Goal: Answer question/provide support: Share knowledge or assist other users

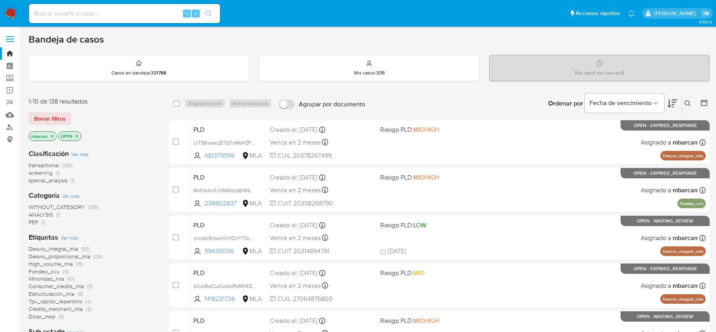
click at [63, 12] on input at bounding box center [124, 13] width 191 height 10
paste input "7SrBZuxxrTlVYxgzVJgbOh01"
type input "7SrBZuxxrTlVYxgzVJgbOh01"
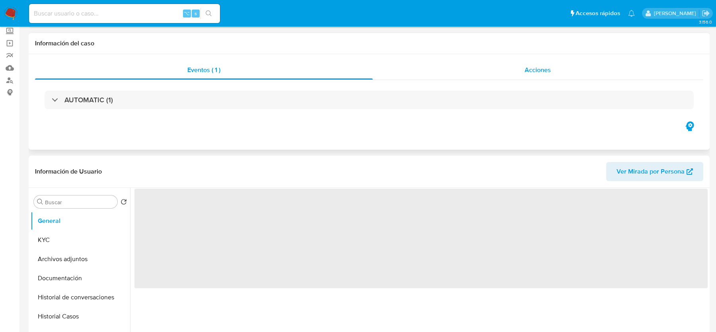
scroll to position [156, 0]
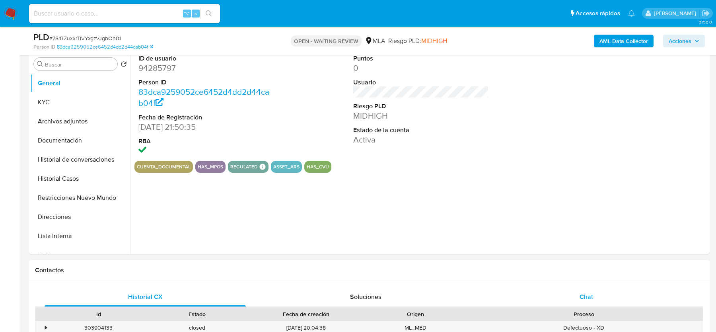
select select "10"
click at [572, 295] on div "Chat" at bounding box center [585, 296] width 201 height 19
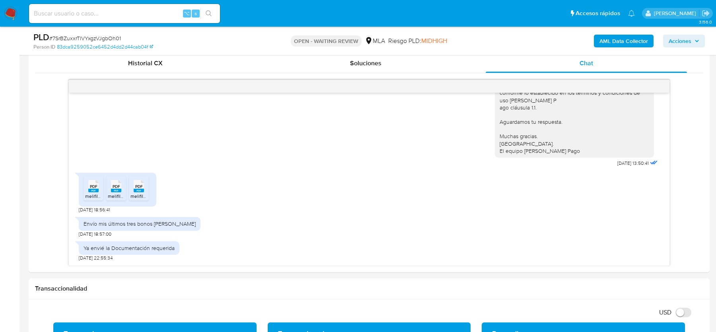
scroll to position [422, 0]
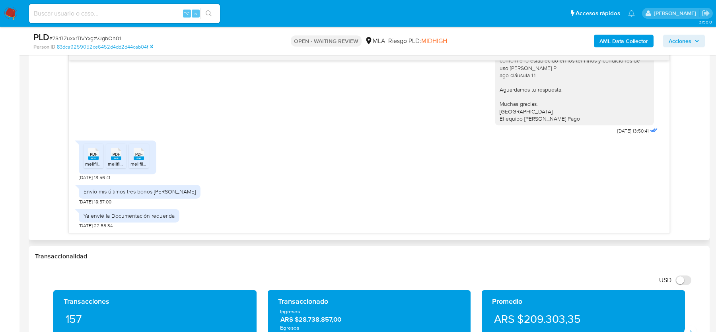
click at [87, 160] on span "melifile7794488614812321917.pdf" at bounding box center [120, 163] width 70 height 7
click at [113, 158] on rect at bounding box center [116, 158] width 10 height 4
click at [134, 152] on icon at bounding box center [139, 153] width 10 height 12
click at [88, 37] on span "# 7SrBZuxxrTlVYxgzVJgbOh01" at bounding box center [85, 38] width 72 height 8
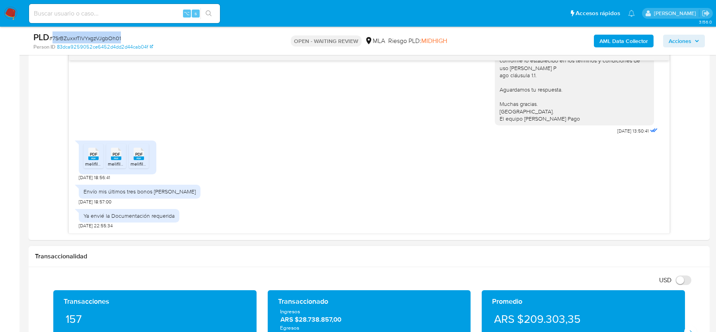
copy span "7SrBZuxxrTlVYxgzVJgbOh01"
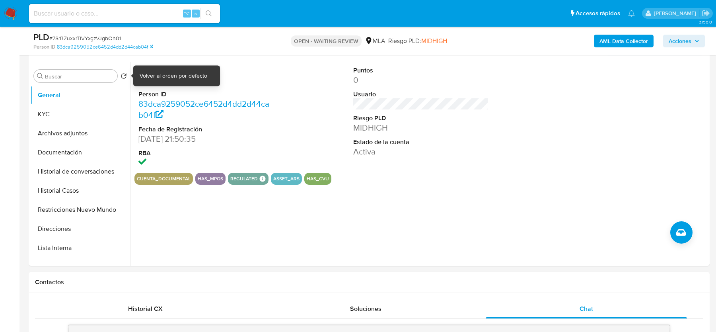
click at [161, 75] on div "Volver al orden por defecto" at bounding box center [174, 76] width 68 height 8
copy div "orden"
click at [162, 79] on dd "94285797" at bounding box center [205, 79] width 135 height 11
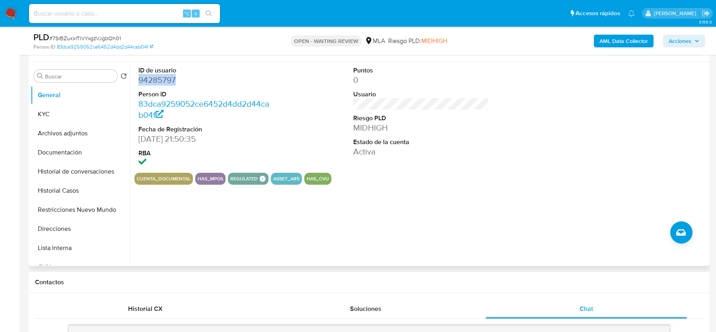
copy dd "94285797"
click at [76, 116] on button "KYC" at bounding box center [77, 114] width 93 height 19
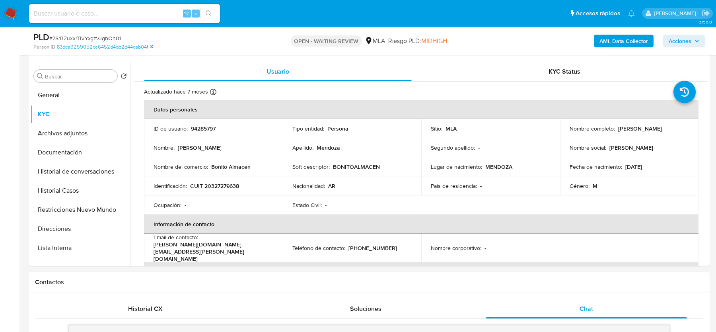
click at [615, 44] on b "AML Data Collector" at bounding box center [623, 41] width 48 height 13
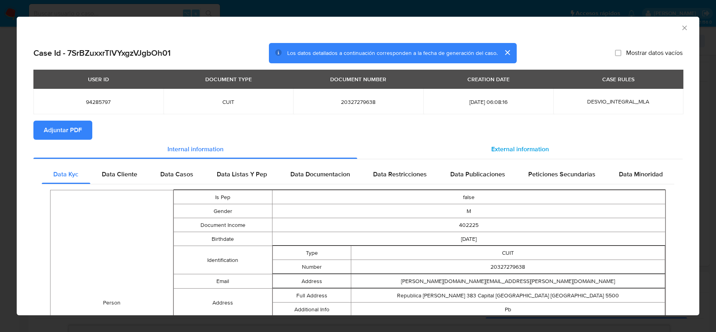
click at [476, 151] on div "External information" at bounding box center [519, 149] width 325 height 19
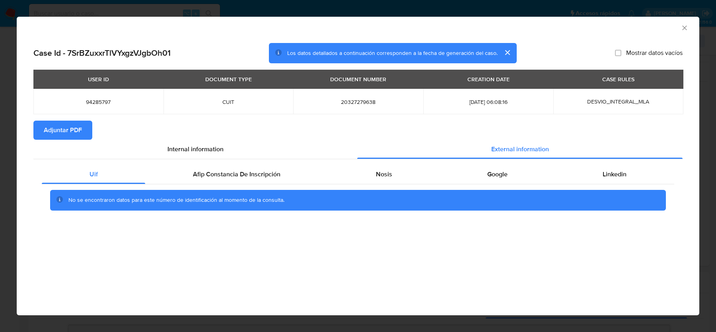
click at [68, 121] on span "Adjuntar PDF" at bounding box center [63, 129] width 38 height 17
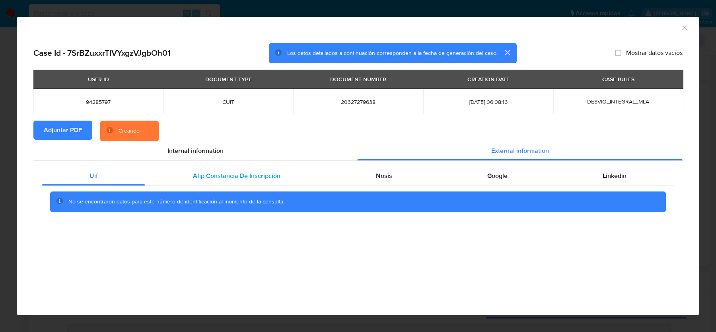
click at [283, 171] on div "Afip Constancia De Inscripción" at bounding box center [236, 175] width 182 height 19
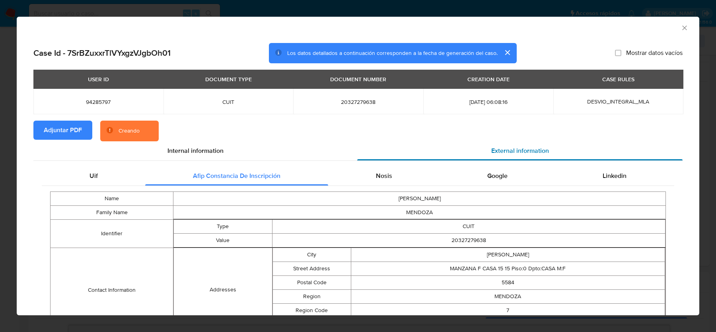
drag, startPoint x: 417, startPoint y: 175, endPoint x: 423, endPoint y: 146, distance: 29.5
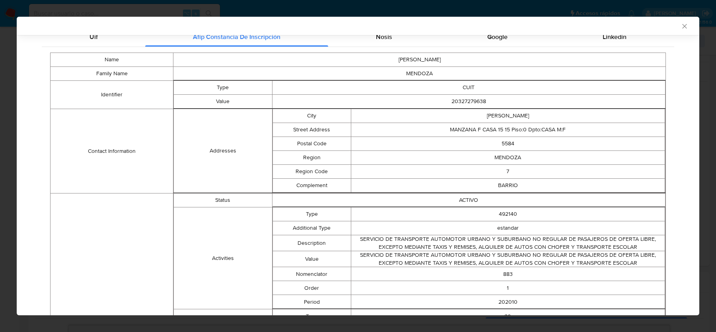
scroll to position [48, 0]
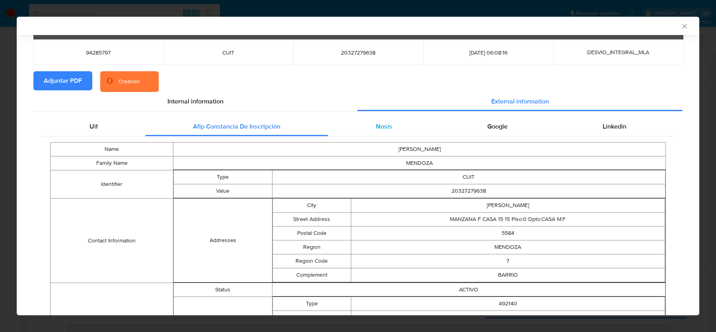
click at [367, 130] on div "Nosis" at bounding box center [383, 126] width 111 height 19
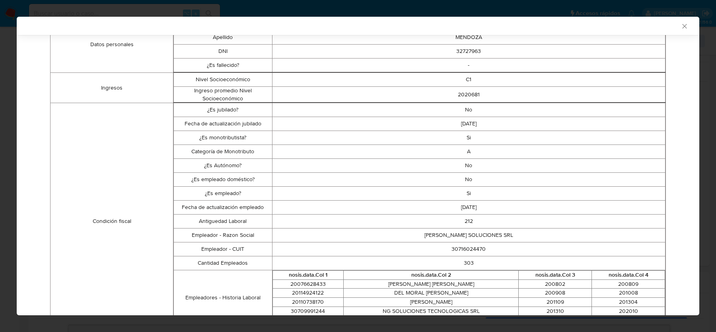
scroll to position [206, 0]
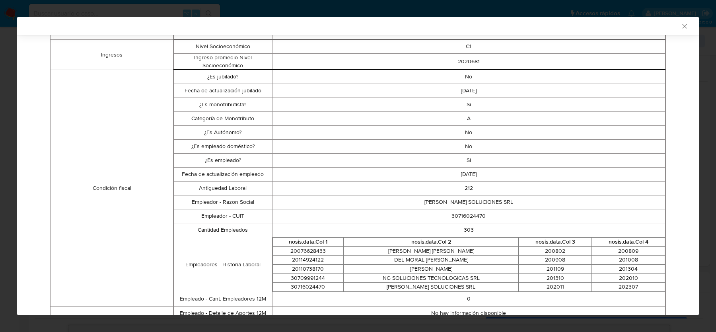
click at [460, 213] on td "30716024470" at bounding box center [468, 216] width 393 height 14
copy td "30716024470"
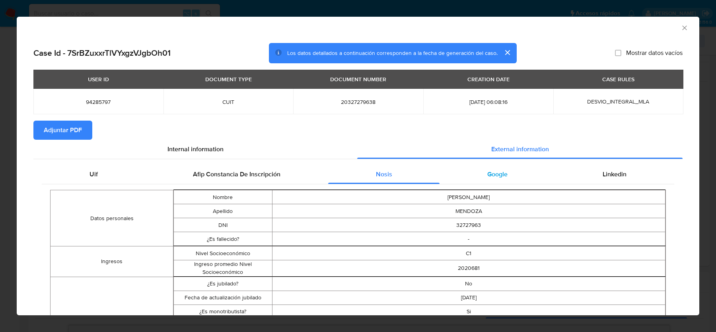
click at [514, 171] on div "Google" at bounding box center [496, 174] width 115 height 19
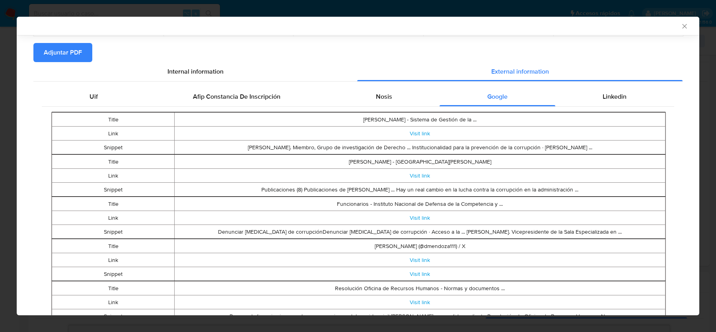
scroll to position [78, 0]
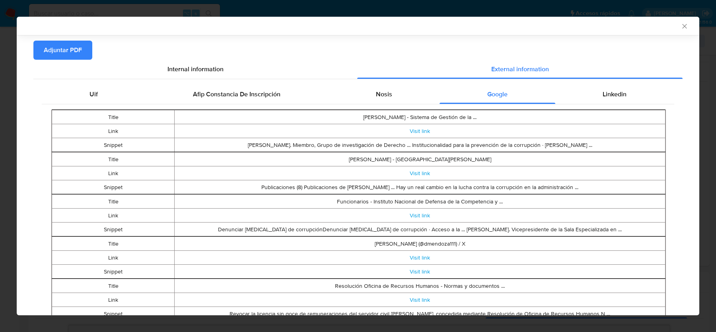
click at [620, 109] on table "Title Dante Javier Mendoza Antonioli - Sistema de Gestión de la ... Link Visit …" at bounding box center [358, 130] width 613 height 43
click at [620, 98] on span "Linkedin" at bounding box center [614, 93] width 24 height 9
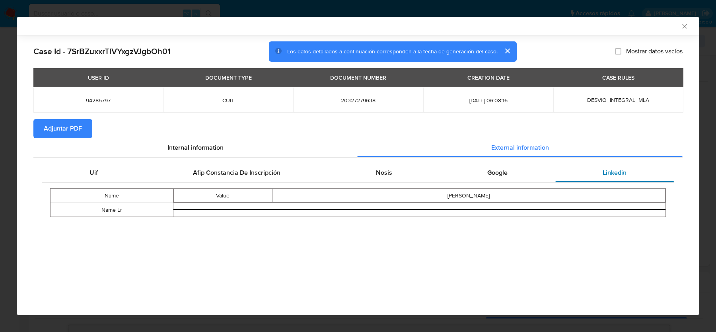
scroll to position [0, 0]
click at [502, 169] on span "Google" at bounding box center [497, 172] width 20 height 9
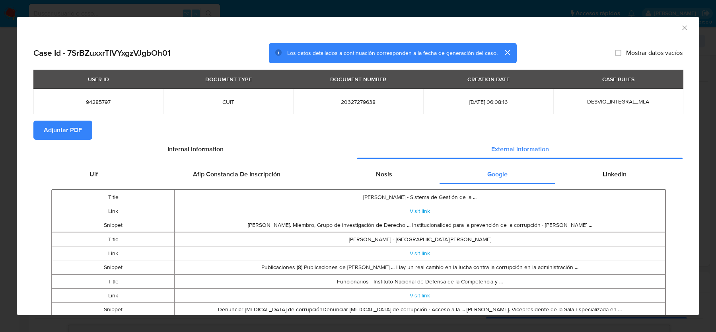
click at [683, 29] on icon "Cerrar ventana" at bounding box center [684, 28] width 8 height 8
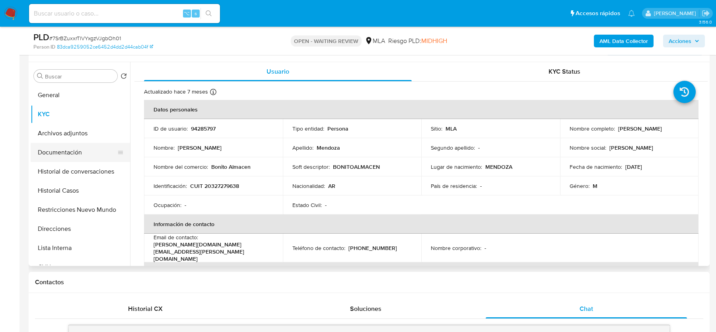
click at [59, 154] on button "Documentación" at bounding box center [77, 152] width 93 height 19
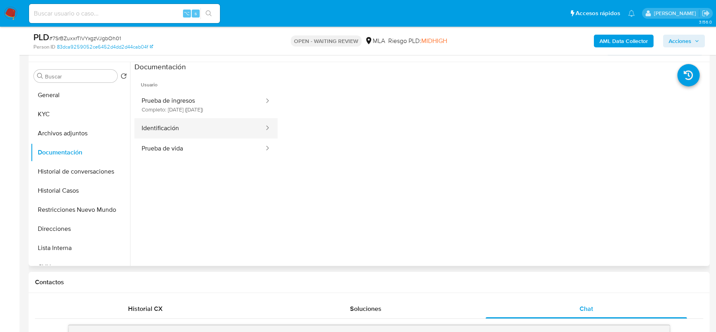
click at [217, 126] on button "Identificación" at bounding box center [199, 128] width 130 height 20
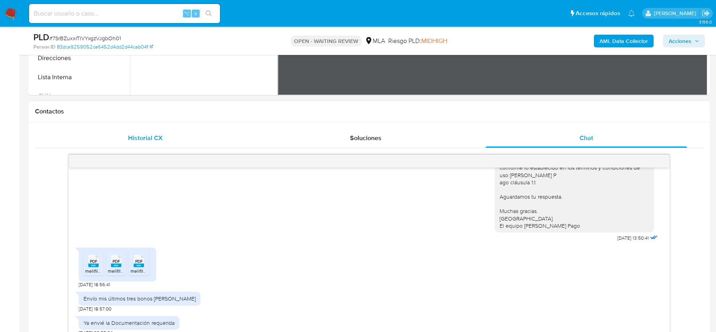
scroll to position [444, 0]
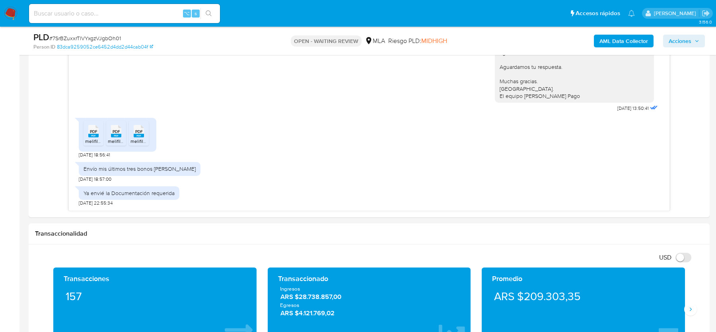
click at [86, 34] on div "PLD # 7SrBZuxxrTlVYxgzVJgbOh01" at bounding box center [143, 37] width 221 height 12
copy span "7SrBZuxxrTlVYxgzVJgbOh01"
click at [10, 12] on img at bounding box center [11, 14] width 14 height 14
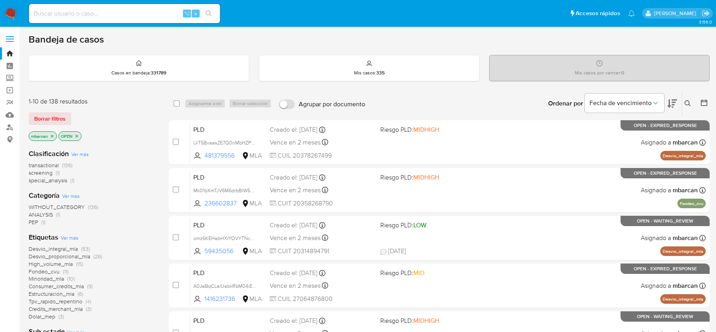
click at [684, 104] on button at bounding box center [688, 104] width 13 height 10
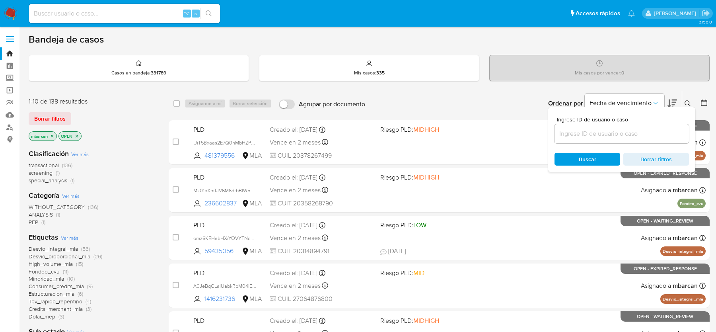
click at [587, 130] on input at bounding box center [621, 133] width 134 height 10
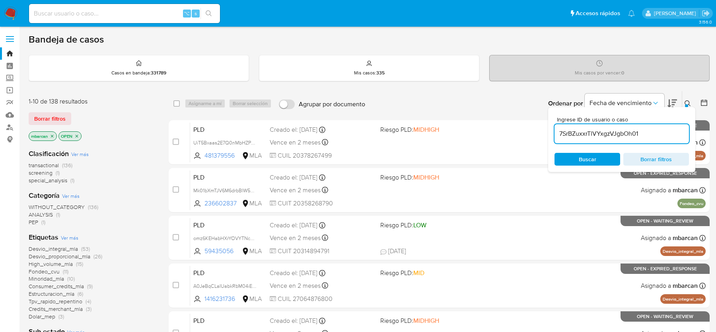
type input "7SrBZuxxrTlVYxgzVJgbOh01"
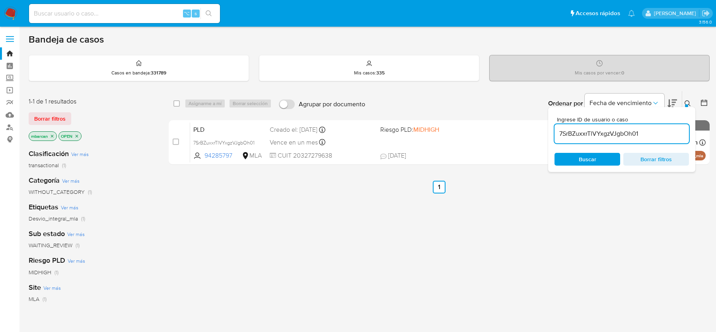
click at [689, 99] on button at bounding box center [688, 104] width 13 height 10
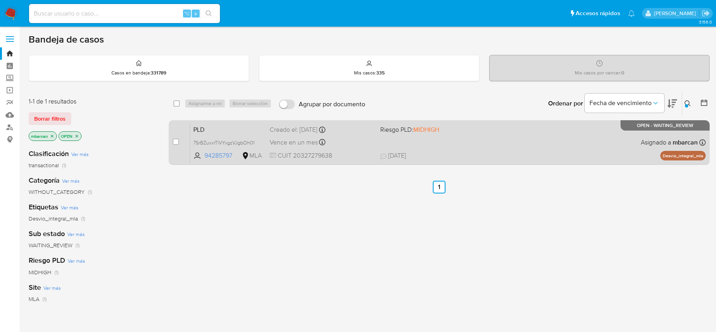
click at [175, 138] on div "case-item-checkbox" at bounding box center [176, 142] width 6 height 8
click at [176, 138] on input "checkbox" at bounding box center [176, 141] width 6 height 6
checkbox input "true"
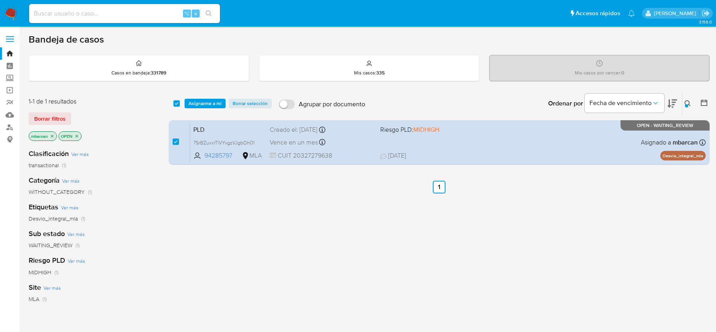
click at [190, 117] on div "select-all-cases-checkbox Asignarme a mí Borrar selección Agrupar por documento…" at bounding box center [439, 129] width 541 height 77
click at [190, 114] on div "select-all-cases-checkbox Asignarme a mí Borrar selección Agrupar por documento…" at bounding box center [439, 103] width 541 height 25
click at [192, 101] on span "Asignarme a mí" at bounding box center [204, 103] width 33 height 8
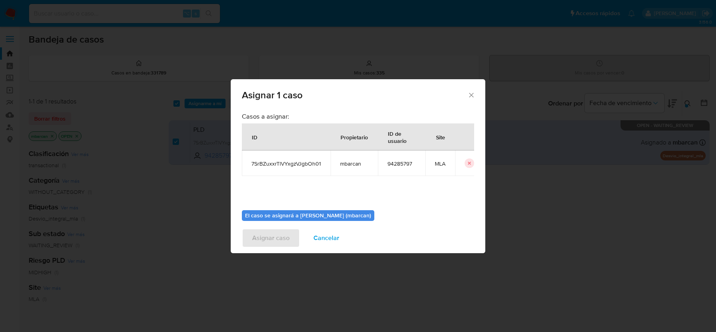
scroll to position [41, 0]
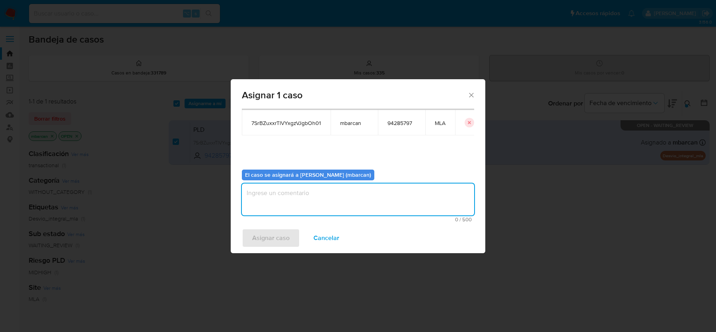
click at [308, 214] on textarea "assign-modal" at bounding box center [358, 199] width 232 height 32
type textarea "análisis"
click at [280, 236] on span "Asignar caso" at bounding box center [270, 237] width 37 height 17
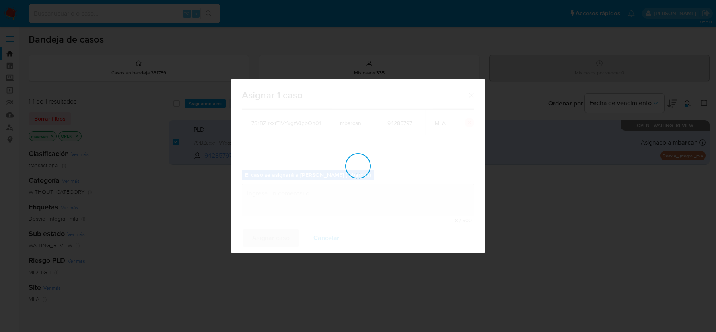
checkbox input "false"
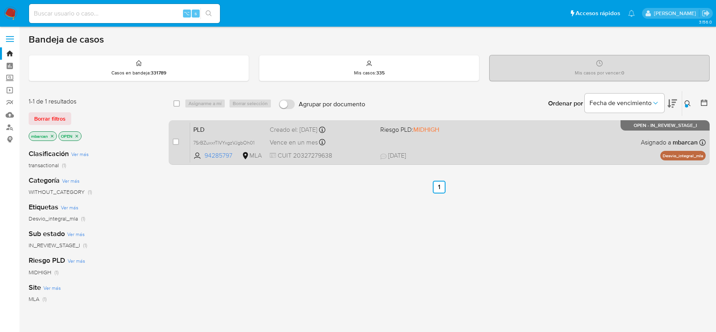
click at [222, 130] on span "PLD" at bounding box center [228, 129] width 70 height 10
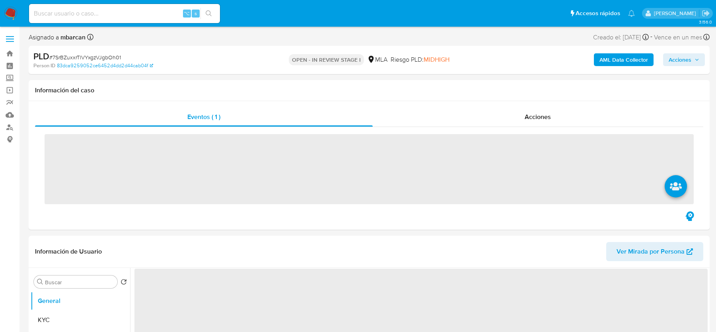
click at [102, 52] on div "PLD # 7SrBZuxxrTlVYxgzVJgbOh01" at bounding box center [143, 56] width 221 height 12
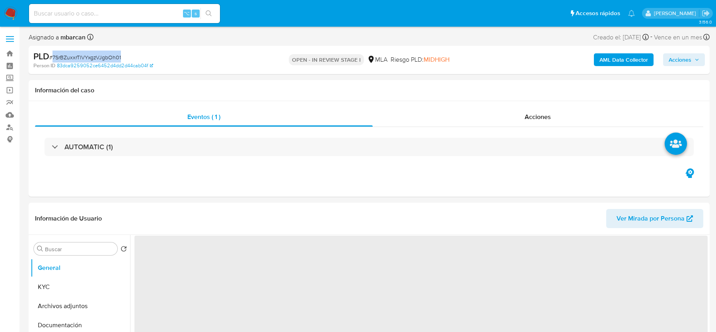
click at [102, 52] on div "PLD # 7SrBZuxxrTlVYxgzVJgbOh01" at bounding box center [143, 56] width 221 height 12
copy span "7SrBZuxxrTlVYxgzVJgbOh01"
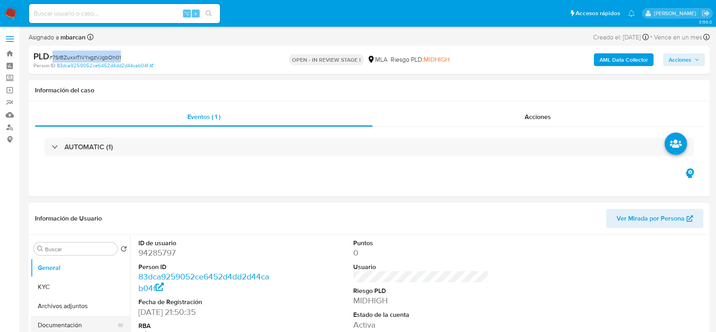
select select "10"
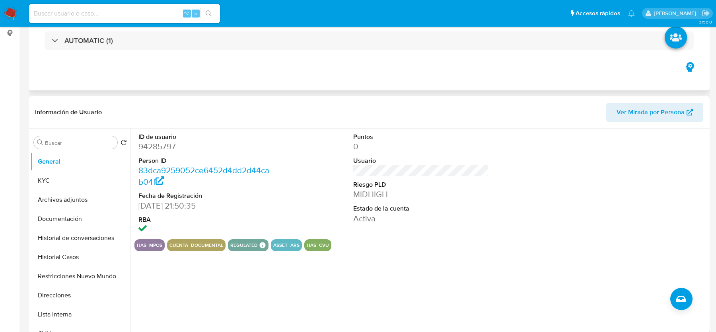
scroll to position [227, 0]
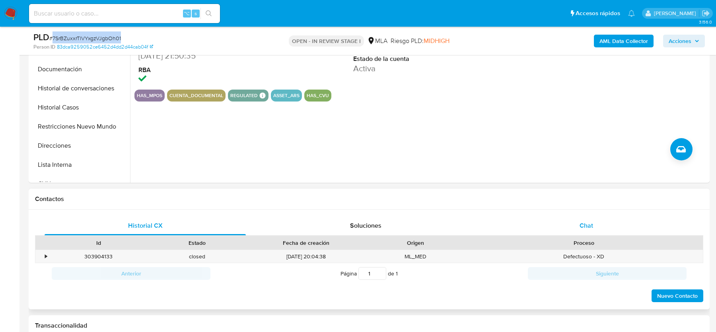
drag, startPoint x: 569, startPoint y: 219, endPoint x: 566, endPoint y: 221, distance: 4.1
click at [569, 219] on div "Chat" at bounding box center [585, 225] width 201 height 19
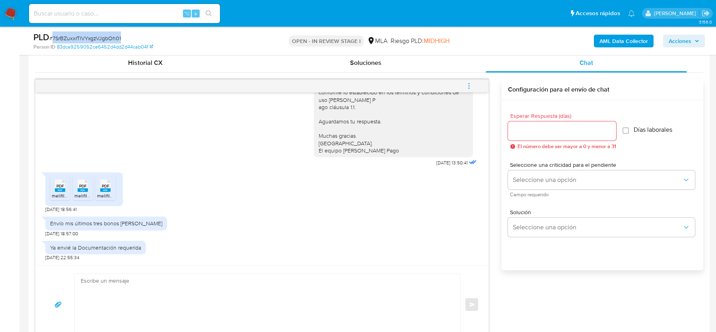
scroll to position [475, 0]
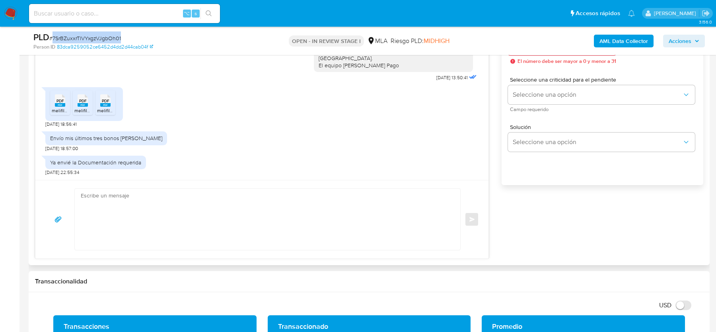
click at [215, 239] on textarea at bounding box center [265, 218] width 369 height 61
paste textarea "Hola, Muchas gracias por la respuesta. Te confirmamos la recepción de la docume…"
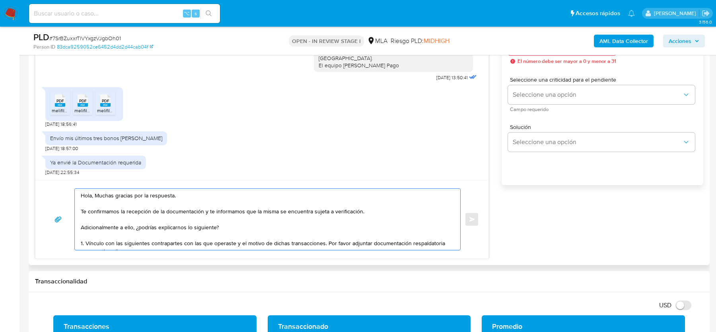
scroll to position [19, 0]
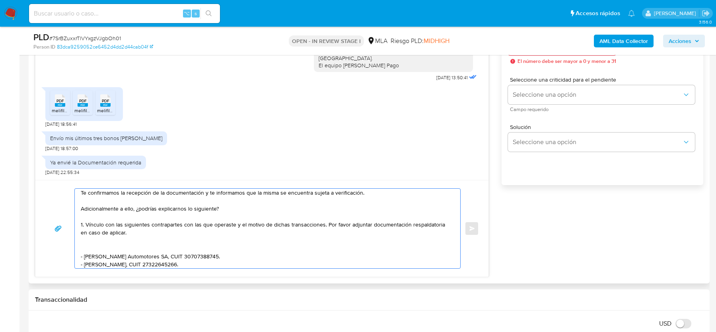
click at [92, 250] on textarea "Hola, Muchas gracias por la respuesta. Te confirmamos la recepción de la docume…" at bounding box center [265, 228] width 369 height 80
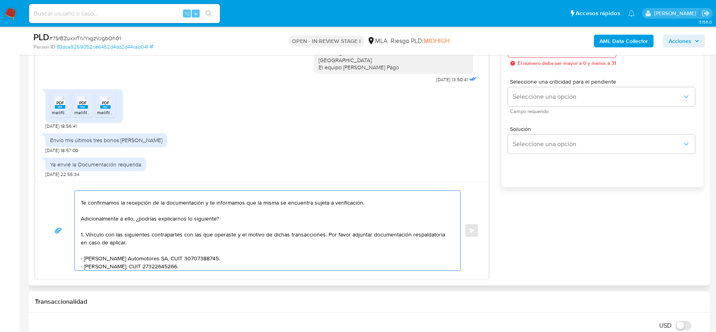
scroll to position [13, 0]
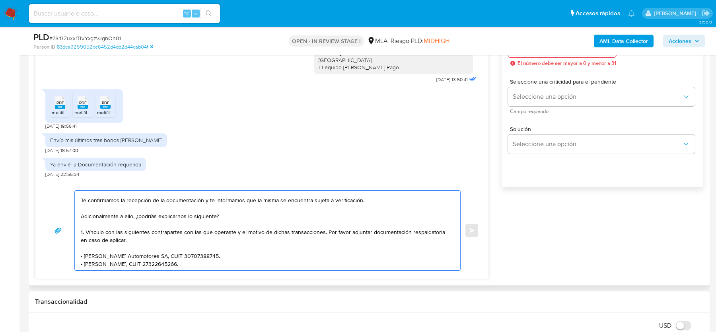
click at [85, 231] on textarea "Hola, Muchas gracias por la respuesta. Te confirmamos la recepción de la docume…" at bounding box center [265, 230] width 369 height 80
drag, startPoint x: 186, startPoint y: 215, endPoint x: 87, endPoint y: 231, distance: 99.9
click at [87, 231] on textarea "Hola, Muchas gracias por la respuesta. Te confirmamos la recepción de la docume…" at bounding box center [265, 230] width 369 height 80
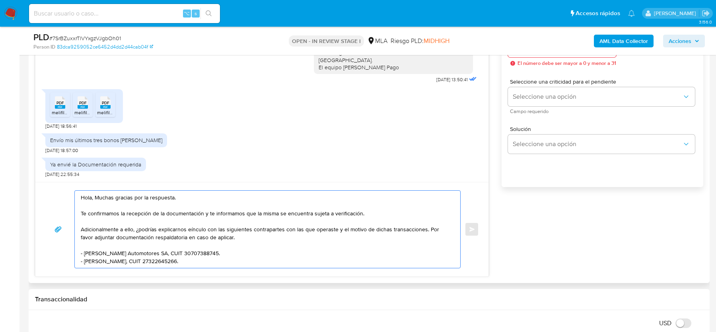
scroll to position [0, 0]
click at [248, 242] on textarea "Hola, Muchas gracias por la respuesta. Te confirmamos la recepción de la docume…" at bounding box center [265, 228] width 369 height 77
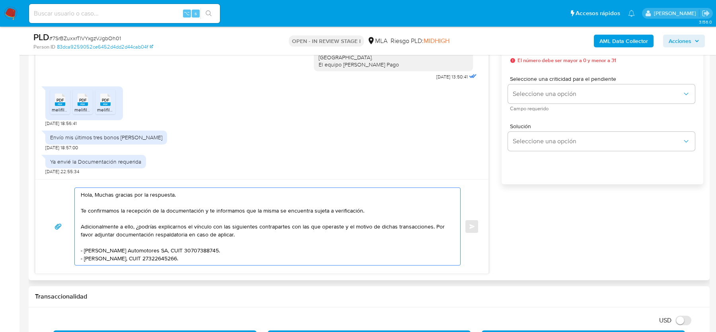
click at [430, 227] on textarea "Hola, Muchas gracias por la respuesta. Te confirmamos la recepción de la docume…" at bounding box center [265, 226] width 369 height 77
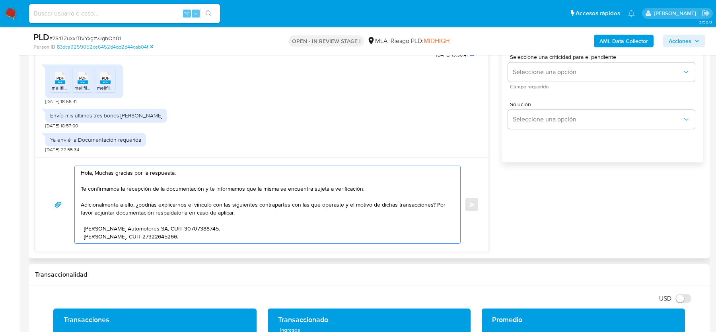
scroll to position [501, 0]
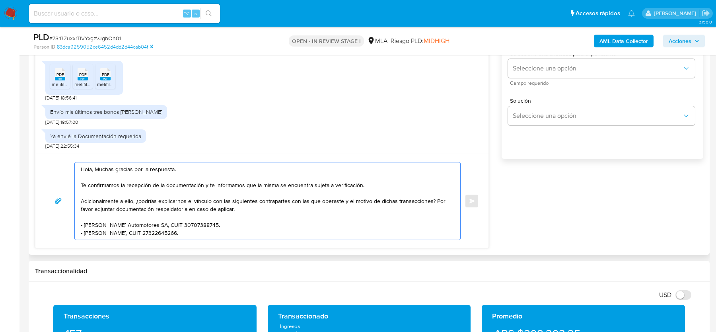
click at [241, 231] on textarea "Hola, Muchas gracias por la respuesta. Te confirmamos la recepción de la docume…" at bounding box center [265, 200] width 369 height 77
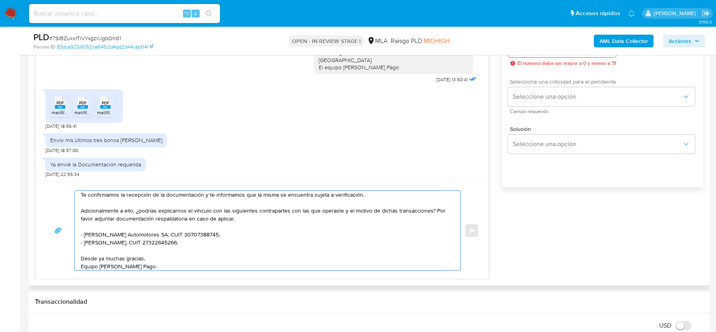
scroll to position [454, 0]
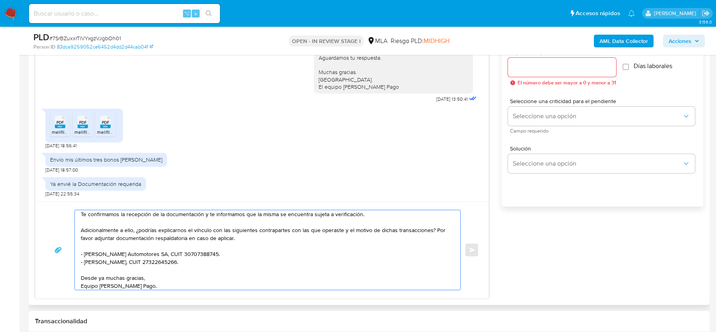
type textarea "Hola, Muchas gracias por la respuesta. Te confirmamos la recepción de la docume…"
click at [536, 68] on input "Esperar Respuesta (días)" at bounding box center [562, 67] width 108 height 10
type input "2"
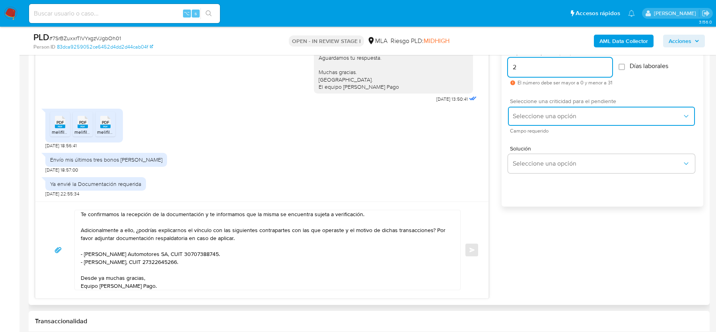
click at [535, 114] on span "Seleccione una opción" at bounding box center [596, 116] width 169 height 8
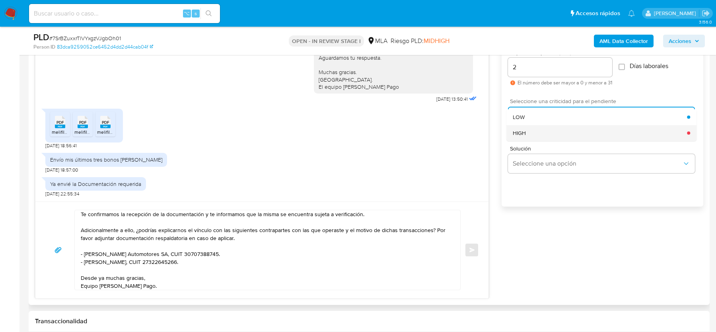
click at [534, 139] on div "HIGH" at bounding box center [599, 133] width 174 height 16
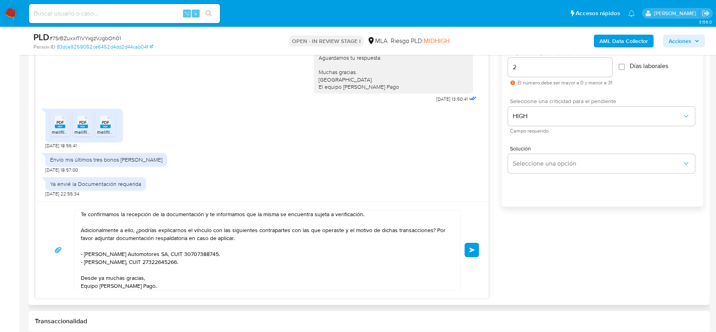
click at [471, 252] on button "Enviar" at bounding box center [471, 249] width 14 height 14
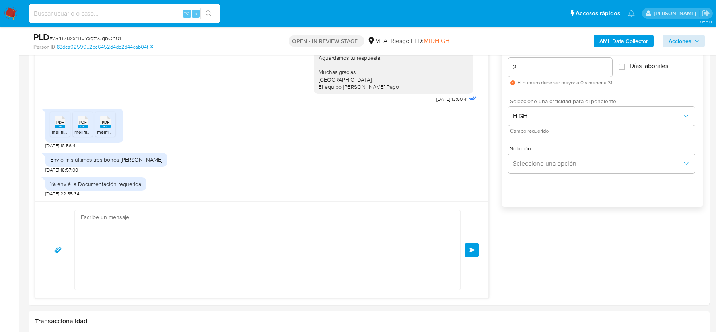
scroll to position [677, 0]
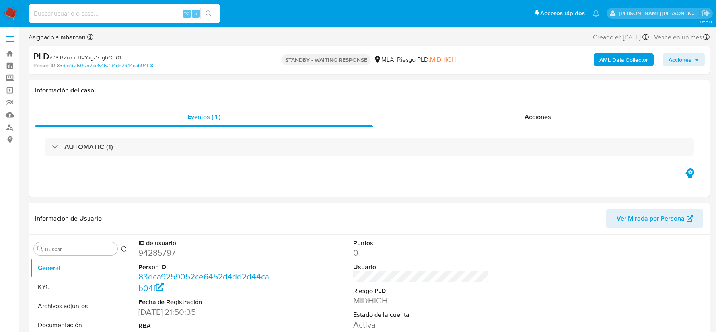
select select "10"
click at [13, 19] on img at bounding box center [11, 14] width 14 height 14
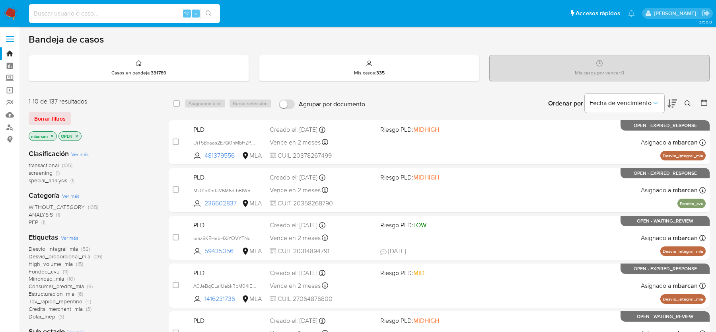
click at [74, 17] on input at bounding box center [124, 13] width 191 height 10
paste input "1kB1qEB1IwSCRqV0mNl0XZo6"
type input "1kB1qEB1IwSCRqV0mNl0XZo6"
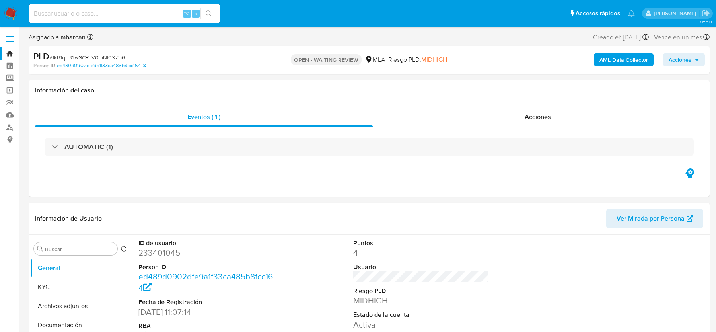
select select "10"
click at [99, 55] on span "# 1kB1qEB1IwSCRqV0mNl0XZo6" at bounding box center [87, 57] width 76 height 8
copy span "1kB1qEB1IwSCRqV0mNl0XZo6"
click at [10, 11] on img at bounding box center [11, 14] width 14 height 14
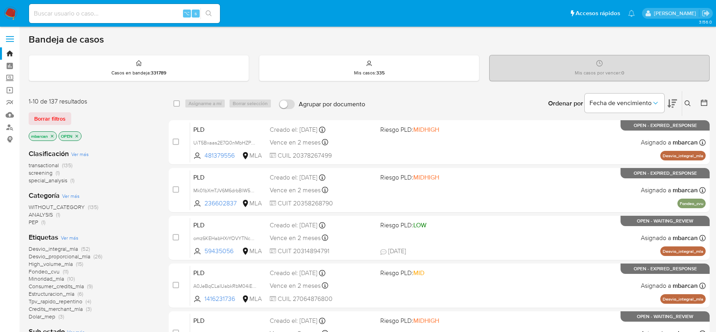
click at [686, 101] on icon at bounding box center [687, 103] width 6 height 6
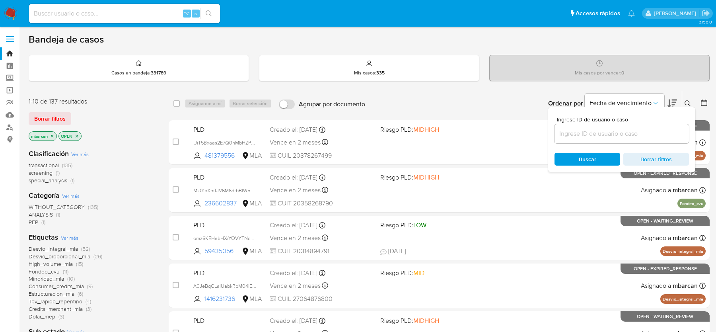
click at [624, 124] on div at bounding box center [621, 133] width 134 height 19
click at [617, 136] on input at bounding box center [621, 133] width 134 height 10
paste input "1kB1qEB1IwSCRqV0mNl0XZo6"
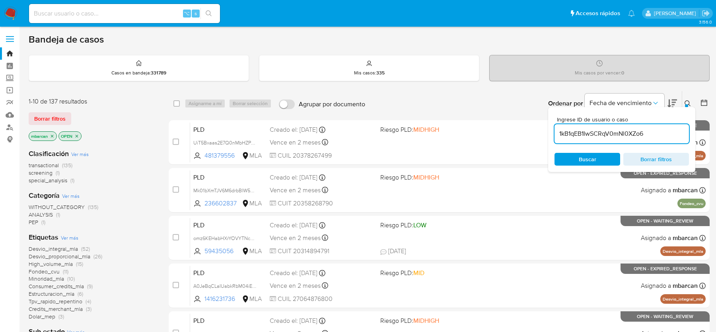
type input "1kB1qEB1IwSCRqV0mNl0XZo6"
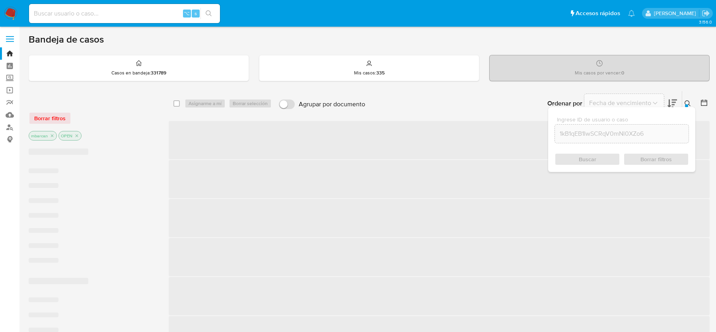
click at [687, 104] on div at bounding box center [686, 105] width 3 height 3
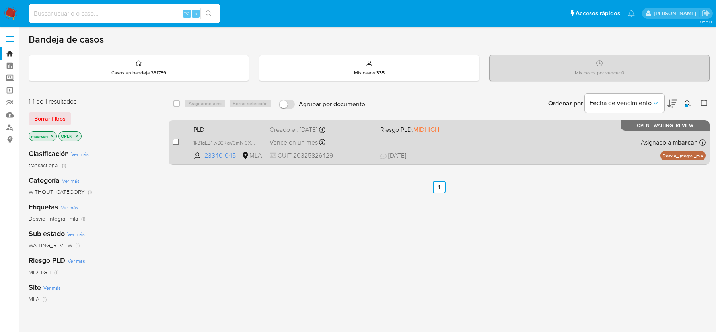
click at [175, 139] on input "checkbox" at bounding box center [176, 141] width 6 height 6
checkbox input "true"
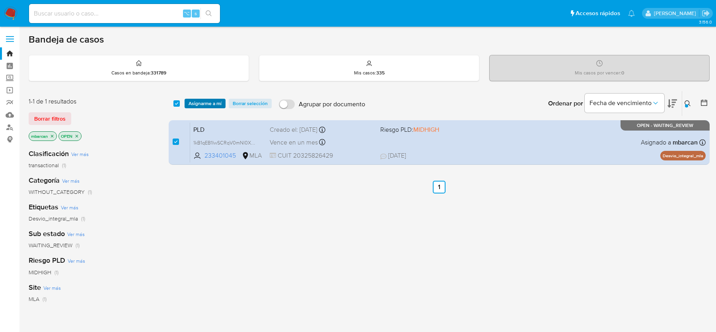
click at [206, 99] on span "Asignarme a mí" at bounding box center [204, 103] width 33 height 8
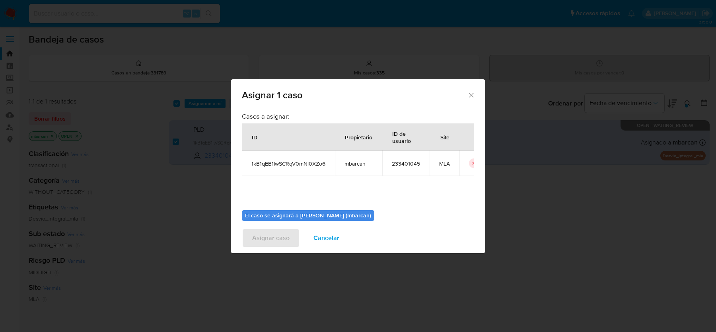
scroll to position [41, 0]
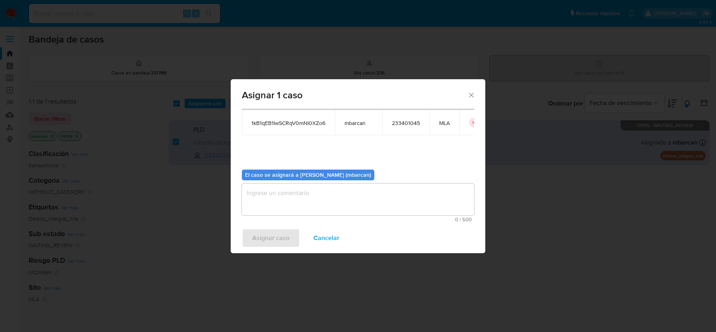
click at [265, 198] on textarea "assign-modal" at bounding box center [358, 199] width 232 height 32
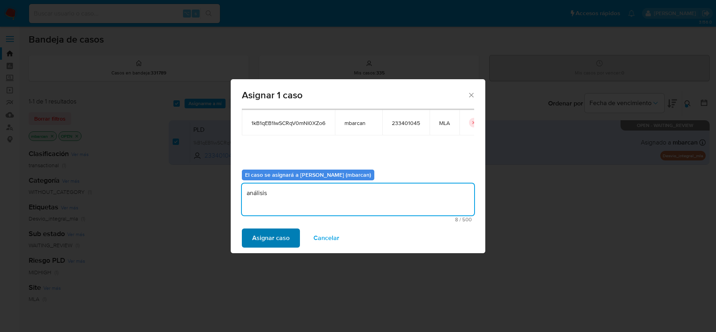
type textarea "análisis"
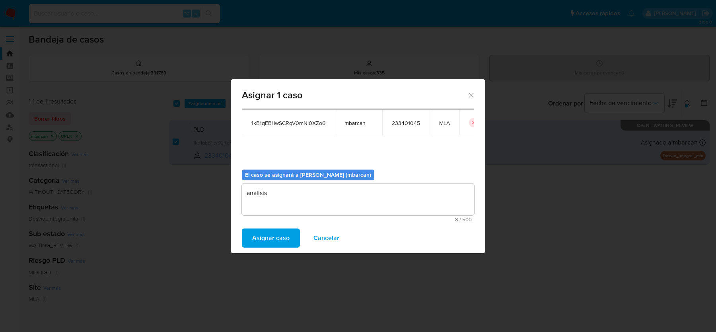
click at [252, 235] on span "Asignar caso" at bounding box center [270, 237] width 37 height 17
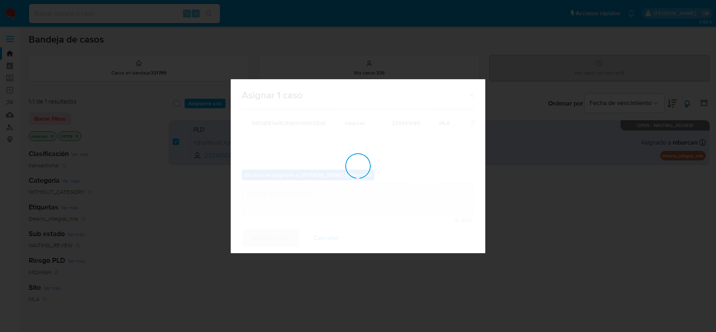
checkbox input "false"
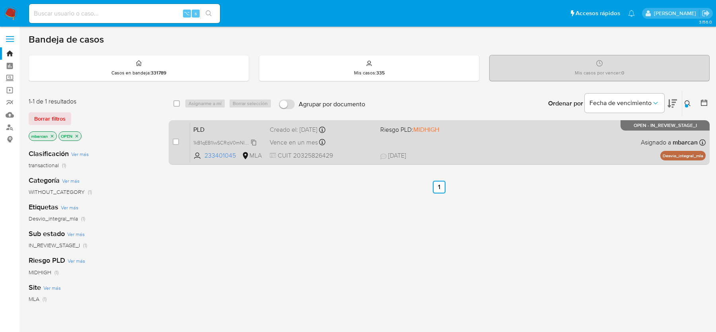
click at [217, 138] on div "1kB1qEB1IwSCRqV0mNl0XZo6" at bounding box center [225, 142] width 64 height 9
click at [217, 128] on span "PLD" at bounding box center [228, 129] width 70 height 10
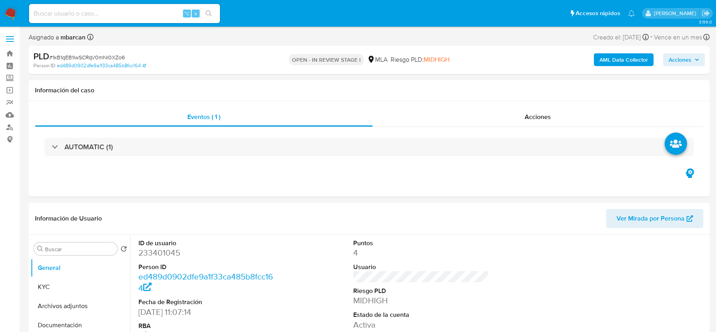
select select "10"
click at [104, 55] on span "# 1kB1qEB1IwSCRqV0mNl0XZo6" at bounding box center [87, 57] width 76 height 8
click at [163, 248] on dd "233401045" at bounding box center [205, 252] width 135 height 11
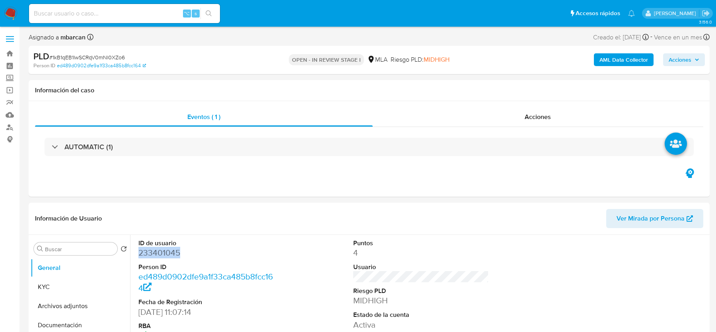
click at [77, 55] on span "# 1kB1qEB1IwSCRqV0mNl0XZo6" at bounding box center [87, 57] width 76 height 8
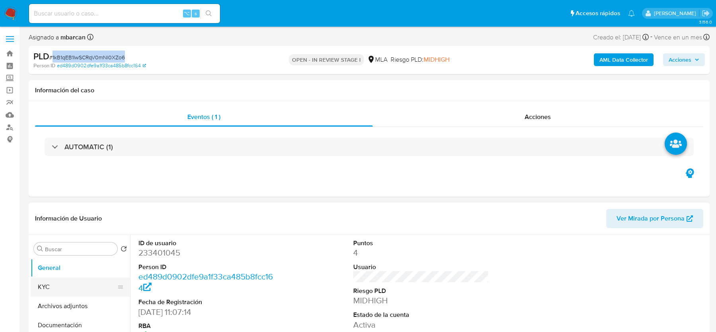
click at [49, 290] on button "KYC" at bounding box center [77, 286] width 93 height 19
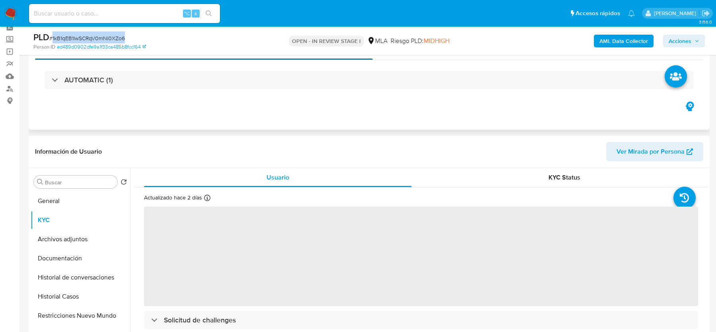
scroll to position [39, 0]
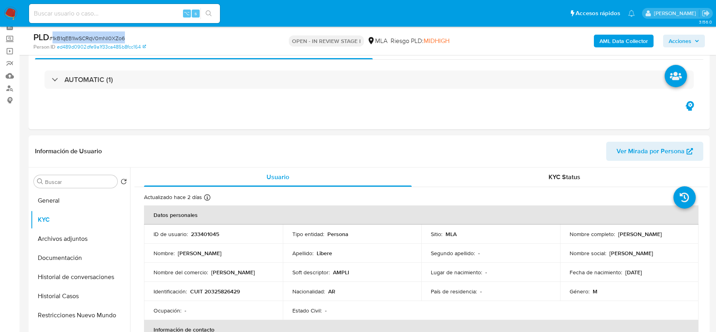
click at [612, 43] on b "AML Data Collector" at bounding box center [623, 41] width 48 height 13
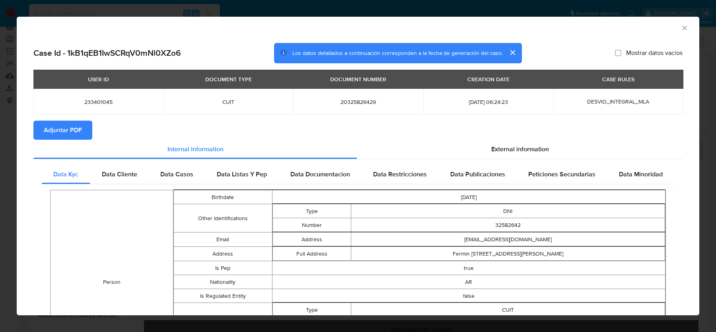
click at [691, 26] on div "AML Data Collector" at bounding box center [358, 27] width 682 height 20
click at [685, 26] on icon "Cerrar ventana" at bounding box center [684, 28] width 8 height 8
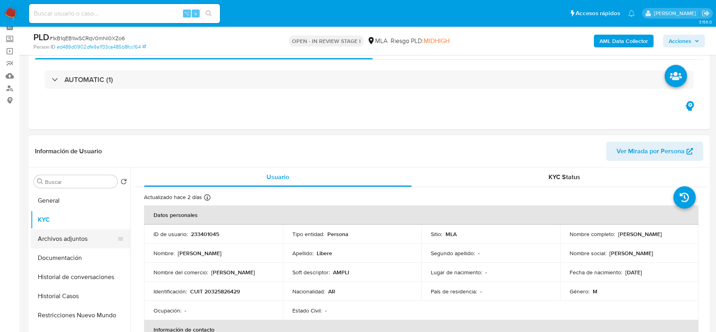
click at [59, 231] on button "Archivos adjuntos" at bounding box center [77, 238] width 93 height 19
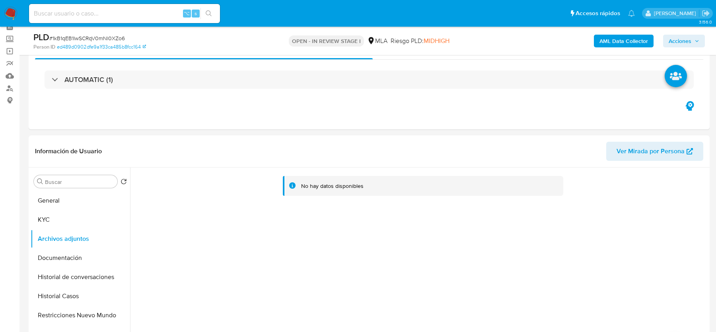
click at [628, 40] on b "AML Data Collector" at bounding box center [623, 41] width 48 height 13
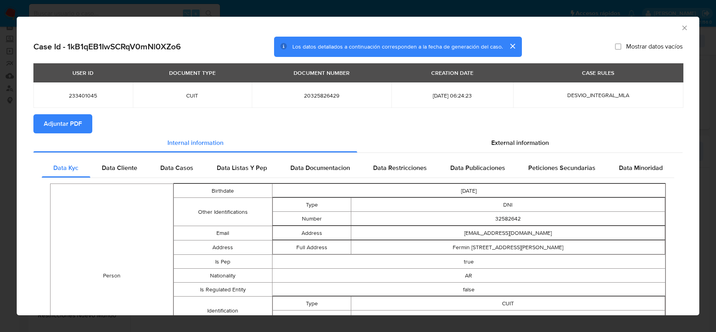
click at [71, 127] on span "Adjuntar PDF" at bounding box center [63, 123] width 38 height 17
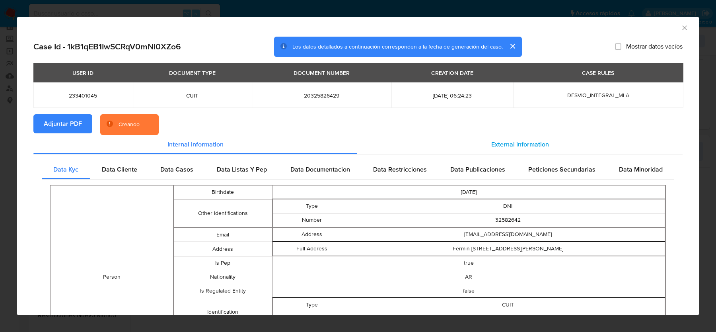
click at [497, 141] on span "External information" at bounding box center [520, 144] width 58 height 9
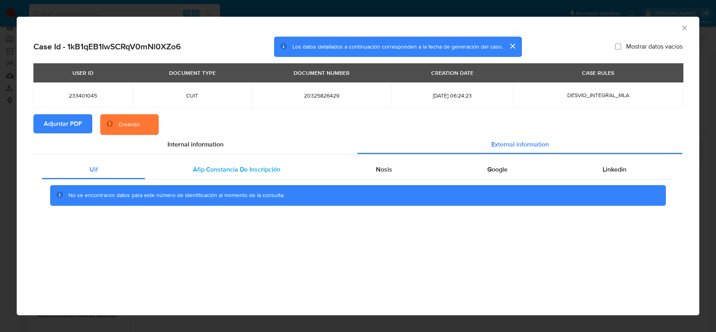
click at [216, 168] on span "Afip Constancia De Inscripción" at bounding box center [236, 169] width 87 height 9
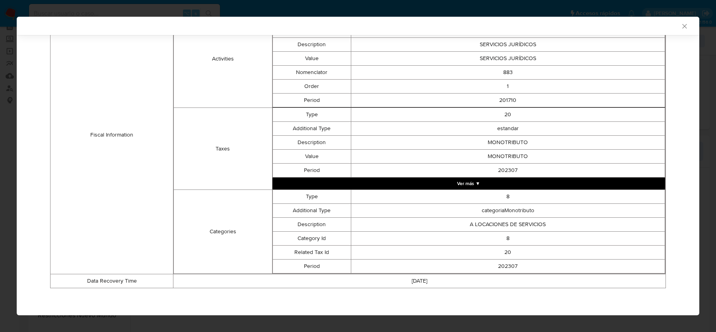
scroll to position [94, 0]
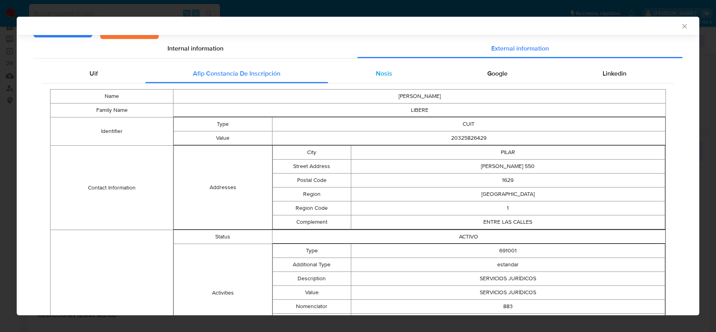
click at [381, 69] on span "Nosis" at bounding box center [384, 73] width 16 height 9
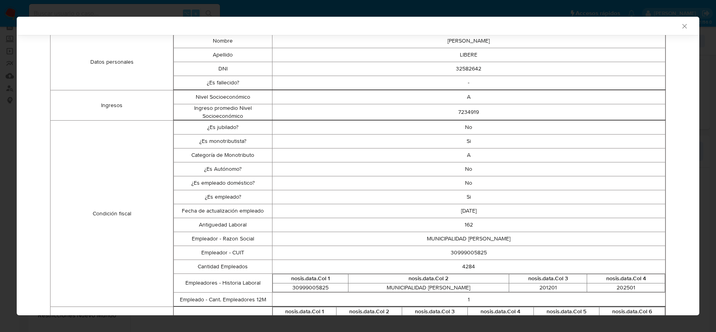
scroll to position [161, 0]
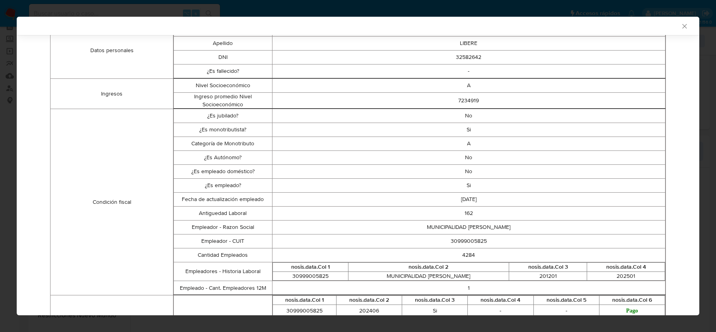
click at [463, 236] on td "30999005825" at bounding box center [468, 241] width 393 height 14
copy td "30999005825"
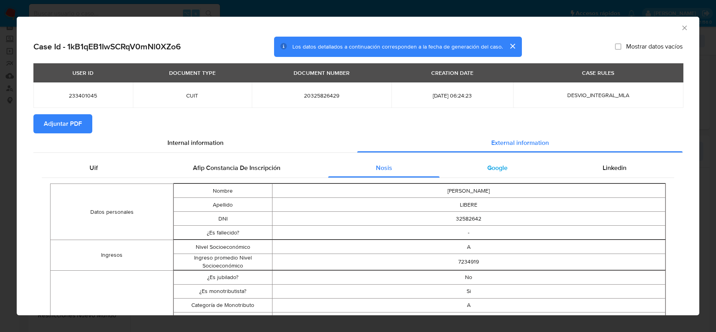
click at [504, 169] on span "Google" at bounding box center [497, 167] width 20 height 9
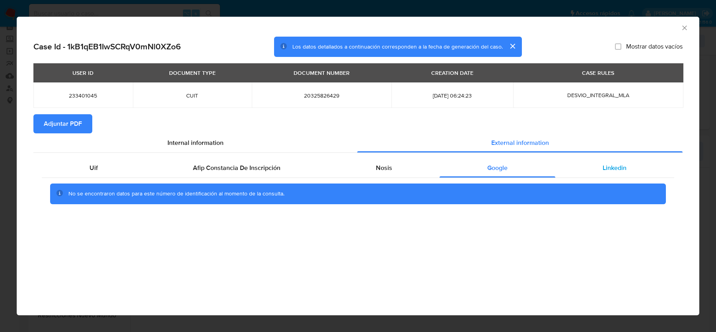
click at [600, 168] on div "Linkedin" at bounding box center [614, 167] width 119 height 19
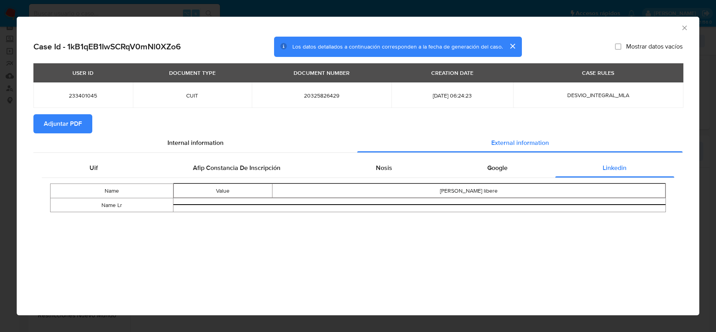
click at [686, 23] on div "AML Data Collector" at bounding box center [358, 27] width 682 height 20
click at [685, 31] on icon "Cerrar ventana" at bounding box center [684, 28] width 8 height 8
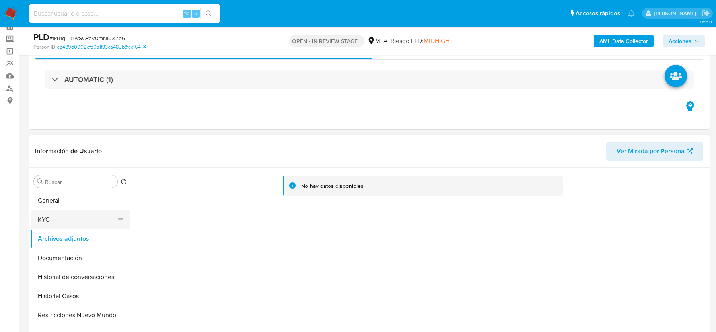
click at [70, 222] on button "KYC" at bounding box center [77, 219] width 93 height 19
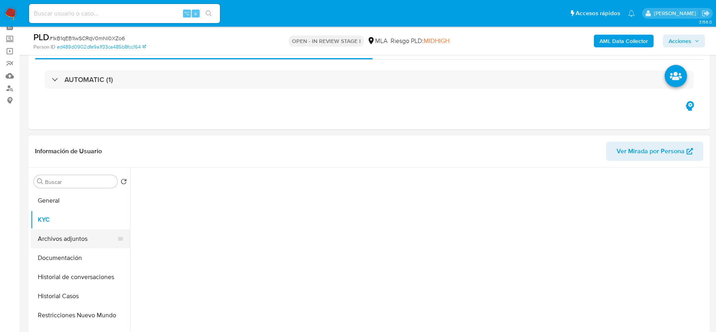
click at [70, 236] on button "Archivos adjuntos" at bounding box center [77, 238] width 93 height 19
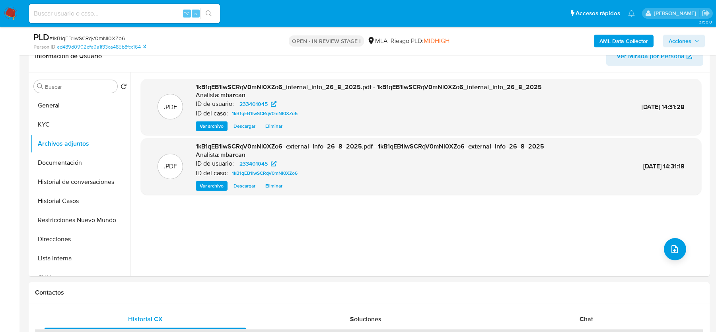
scroll to position [293, 0]
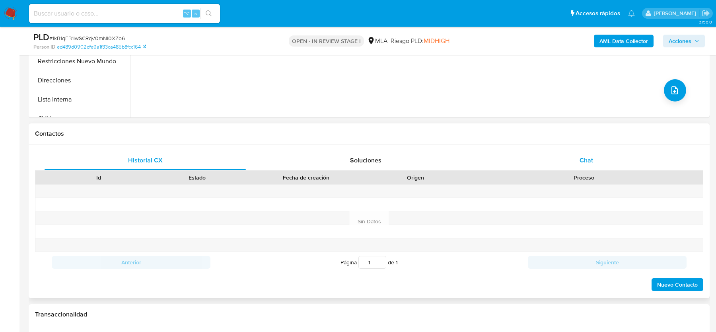
click at [561, 162] on div "Chat" at bounding box center [585, 160] width 201 height 19
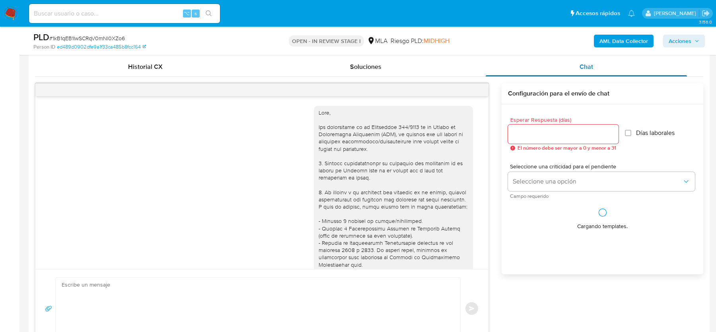
scroll to position [443, 0]
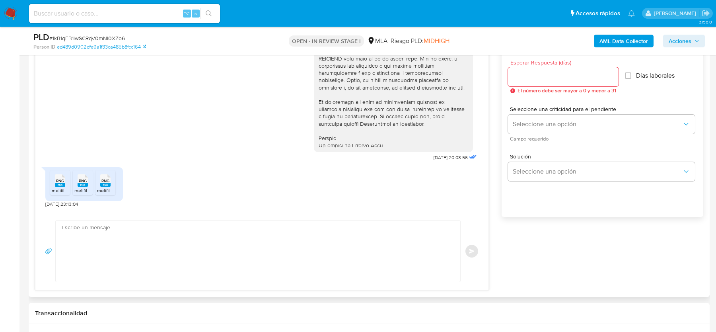
click at [60, 179] on span "PNG" at bounding box center [60, 180] width 8 height 5
click at [84, 181] on span "PNG" at bounding box center [83, 180] width 8 height 5
click at [105, 181] on span "PNG" at bounding box center [105, 180] width 8 height 5
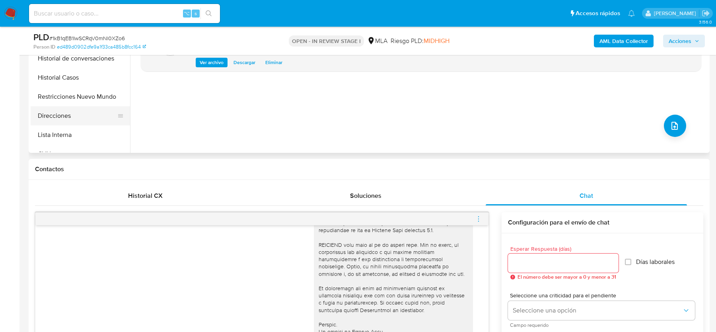
scroll to position [180, 0]
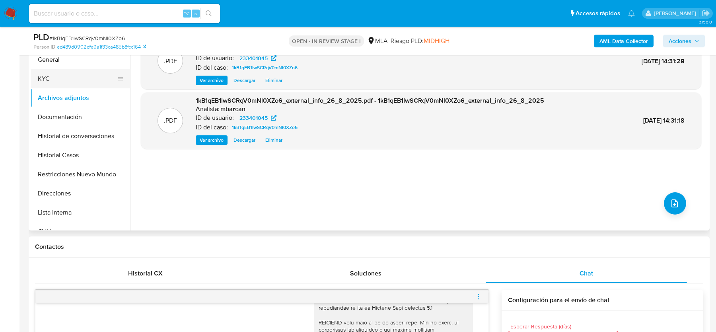
click at [62, 82] on button "KYC" at bounding box center [77, 78] width 93 height 19
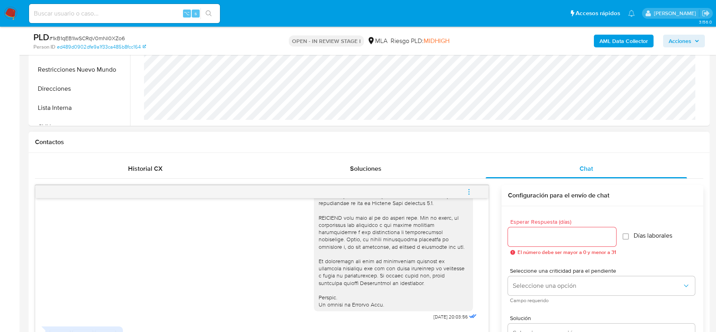
scroll to position [466, 0]
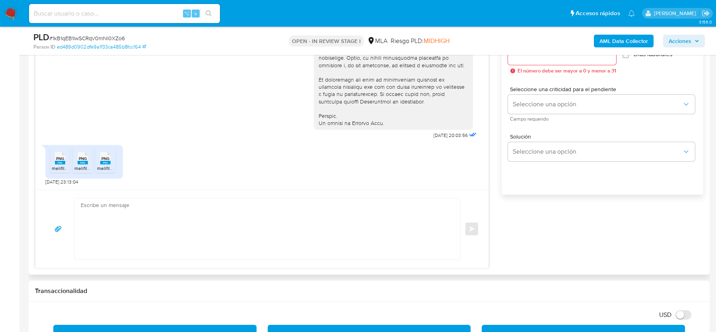
click at [169, 207] on textarea at bounding box center [265, 228] width 369 height 61
paste textarea "Estimado, Muchas gracias por tu respuesta. Te confirmamos la recepción de la do…"
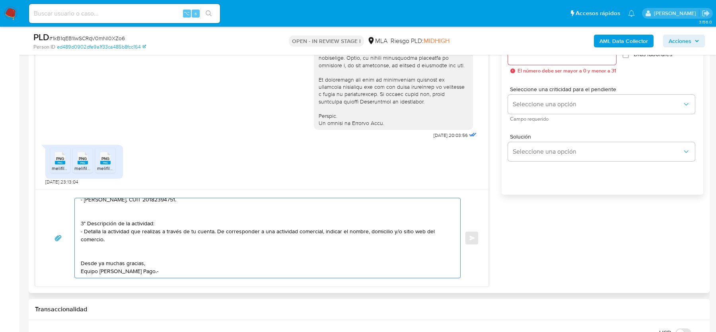
scroll to position [124, 0]
click at [105, 259] on textarea at bounding box center [265, 238] width 369 height 80
click at [101, 247] on textarea at bounding box center [265, 238] width 369 height 80
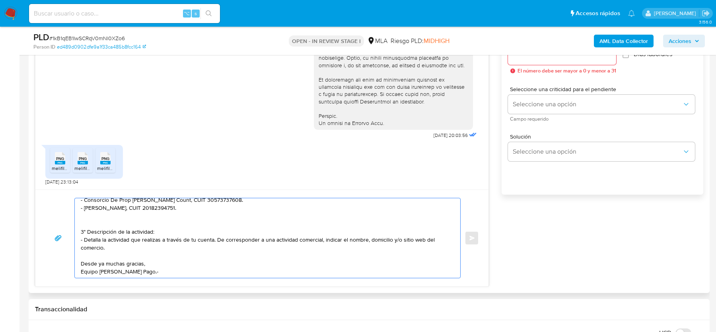
click at [97, 211] on textarea "Estimado, Muchas gracias por tu respuesta. Te confirmamos la recepción de la do…" at bounding box center [265, 238] width 369 height 80
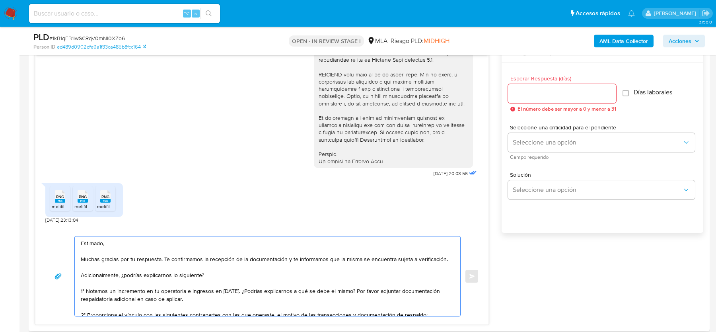
scroll to position [426, 0]
type textarea "Estimado, Muchas gracias por tu respuesta. Te confirmamos la recepción de la do…"
click at [554, 93] on input "Esperar Respuesta (días)" at bounding box center [562, 94] width 108 height 10
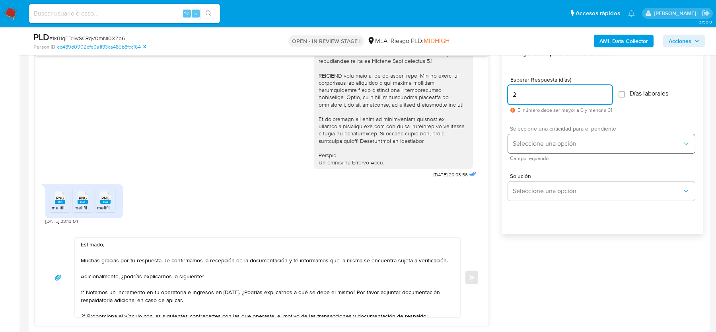
type input "2"
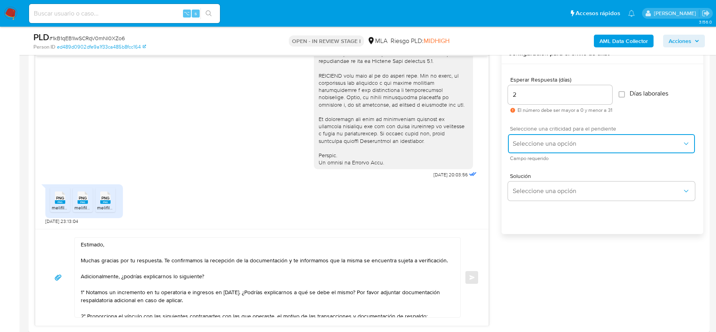
click at [538, 143] on span "Seleccione una opción" at bounding box center [596, 144] width 169 height 8
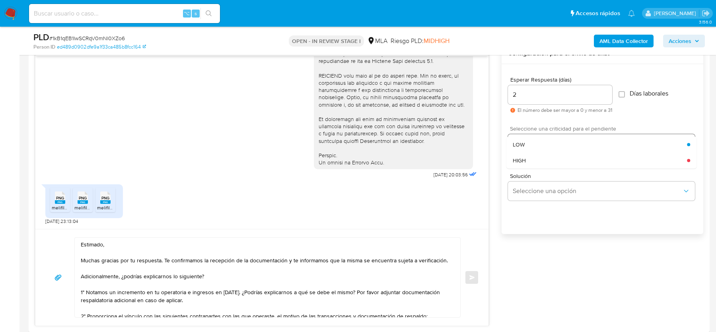
click at [534, 161] on div "HIGH" at bounding box center [599, 160] width 174 height 16
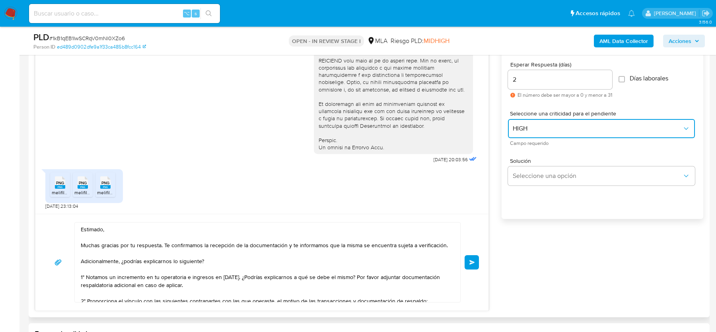
scroll to position [448, 0]
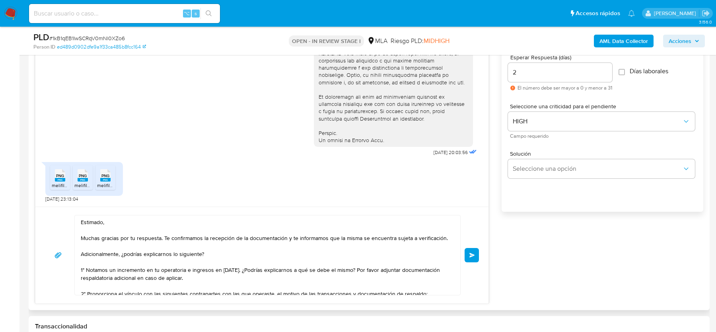
click at [473, 252] on span "Enviar" at bounding box center [472, 254] width 6 height 5
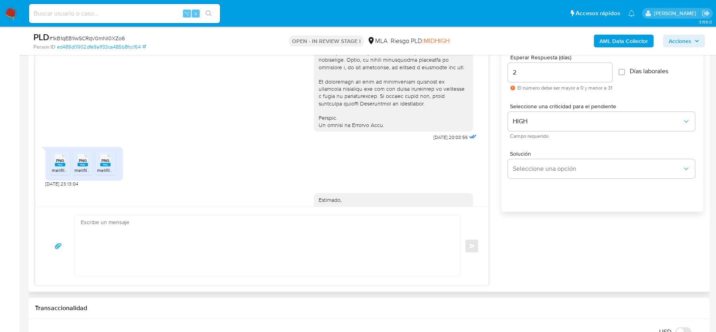
scroll to position [570, 0]
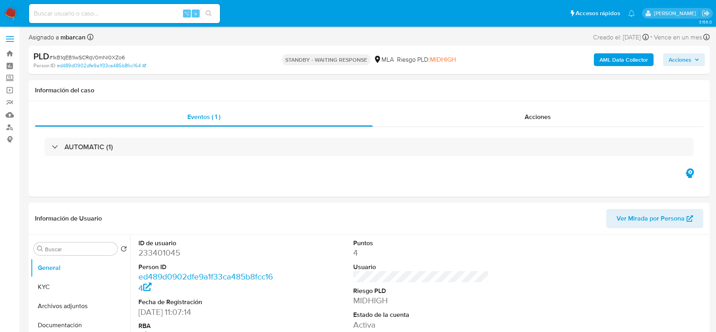
select select "10"
click at [96, 18] on input at bounding box center [124, 13] width 191 height 10
paste input "x0XsDoYLwMWBfwL57kIUffbZ"
type input "x0XsDoYLwMWBfwL57kIUffbZ"
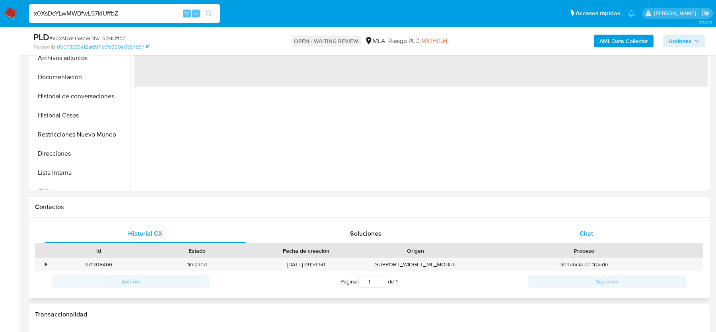
click at [579, 233] on div "Chat" at bounding box center [585, 233] width 201 height 19
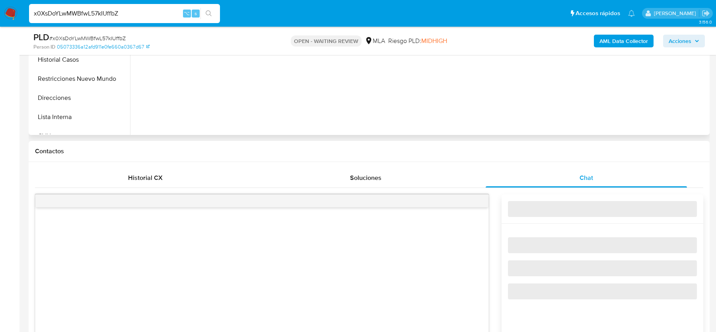
select select "10"
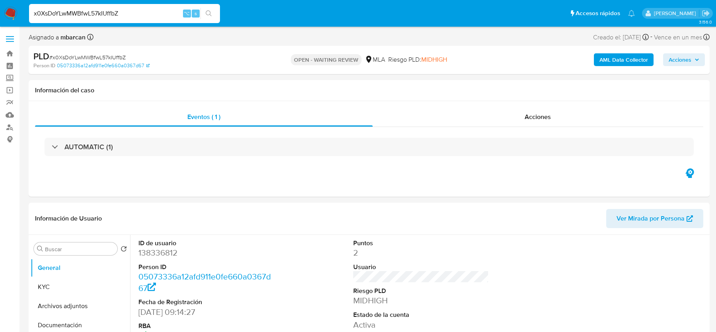
click at [73, 13] on input "x0XsDoYLwMWBfwL57kIUffbZ" at bounding box center [124, 13] width 191 height 10
paste input "131489549"
type input "131489549"
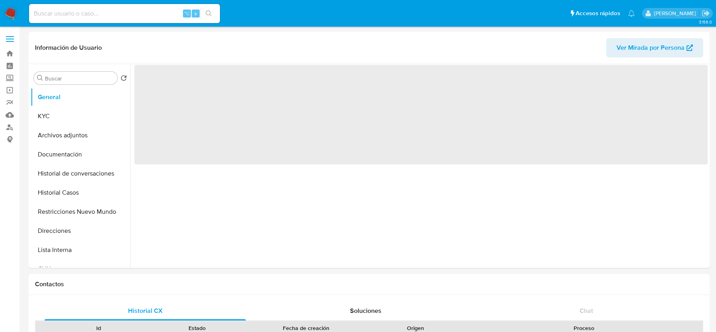
select select "10"
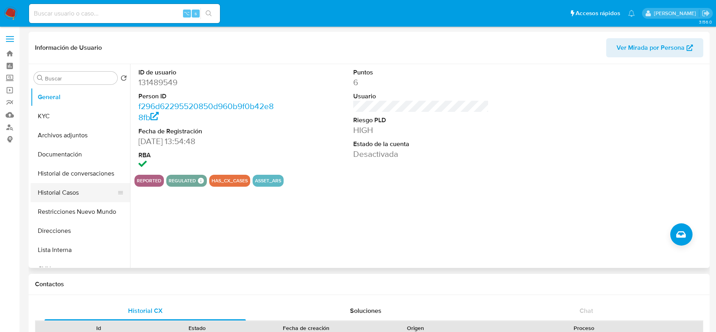
click at [62, 199] on button "Historial Casos" at bounding box center [77, 192] width 93 height 19
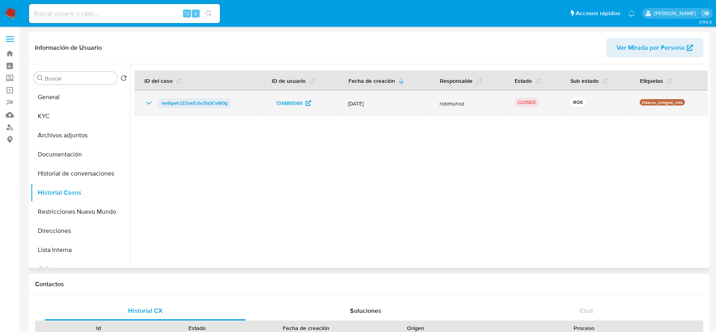
click at [230, 103] on link "vw9gwhJ22sw5Jbcfta3CvW0g" at bounding box center [194, 103] width 72 height 10
click at [244, 101] on div "vw9gwhJ22sw5Jbcfta3CvW0g" at bounding box center [198, 103] width 108 height 10
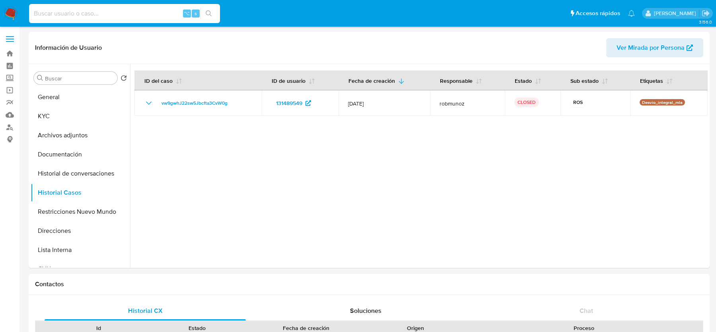
click at [103, 11] on input at bounding box center [124, 13] width 191 height 10
paste input "bqhBIR7XoOCCIbVsNVCtbblc"
type input "bqhBIR7XoOCCIbVsNVCtbblc"
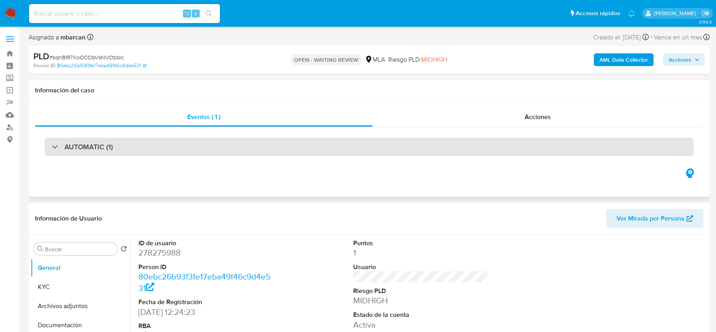
select select "10"
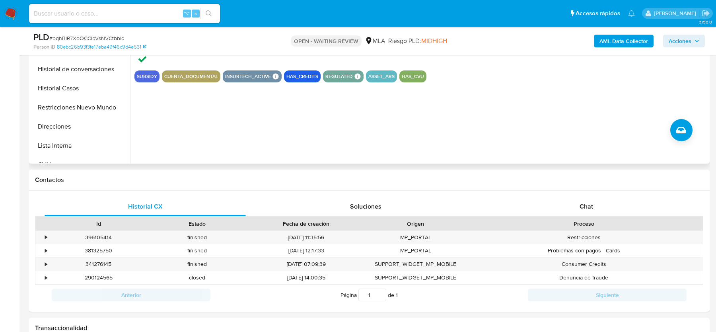
scroll to position [289, 0]
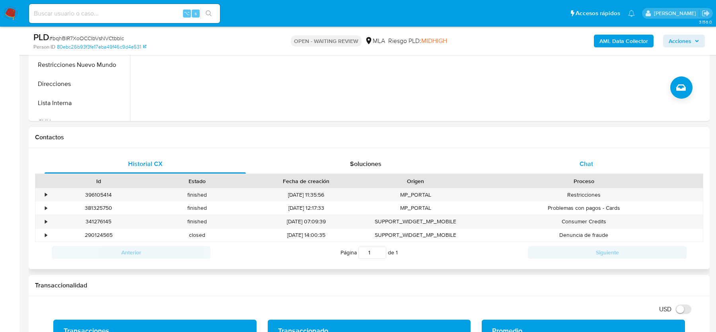
click at [597, 161] on div "Chat" at bounding box center [585, 163] width 201 height 19
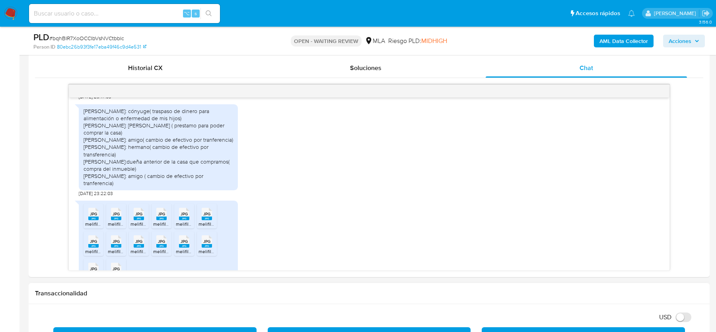
scroll to position [913, 0]
drag, startPoint x: 119, startPoint y: 125, endPoint x: 129, endPoint y: 125, distance: 9.5
click at [129, 125] on div "[PERSON_NAME]: cónyuge( traspaso de dinero para alimentación o enfermedad de mi…" at bounding box center [157, 147] width 149 height 80
click at [139, 126] on div "[PERSON_NAME]: cónyuge( traspaso de dinero para alimentación o enfermedad de mi…" at bounding box center [157, 147] width 149 height 80
drag, startPoint x: 152, startPoint y: 140, endPoint x: 152, endPoint y: 145, distance: 5.6
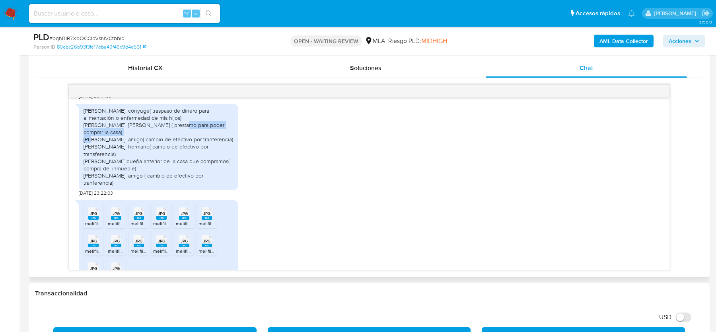
click at [152, 145] on div "[PERSON_NAME]: cónyuge( traspaso de dinero para alimentación o enfermedad de mi…" at bounding box center [157, 147] width 149 height 80
click at [150, 155] on div "[PERSON_NAME]: cónyuge( traspaso de dinero para alimentación o enfermedad de mi…" at bounding box center [157, 147] width 149 height 80
drag, startPoint x: 83, startPoint y: 181, endPoint x: 134, endPoint y: 182, distance: 50.9
click at [134, 182] on div "[PERSON_NAME]: cónyuge( traspaso de dinero para alimentación o enfermedad de mi…" at bounding box center [157, 147] width 149 height 80
drag, startPoint x: 141, startPoint y: 183, endPoint x: 171, endPoint y: 191, distance: 31.6
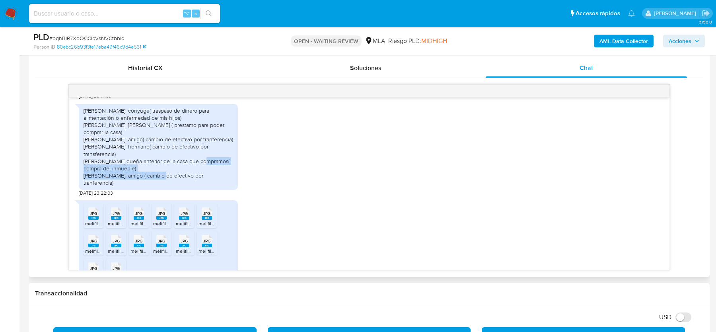
click at [172, 186] on div "[PERSON_NAME]: cónyuge( traspaso de dinero para alimentación o enfermedad de mi…" at bounding box center [157, 147] width 149 height 80
drag, startPoint x: 93, startPoint y: 199, endPoint x: 157, endPoint y: 199, distance: 64.8
click at [157, 186] on div "[PERSON_NAME]: cónyuge( traspaso de dinero para alimentación o enfermedad de mi…" at bounding box center [157, 147] width 149 height 80
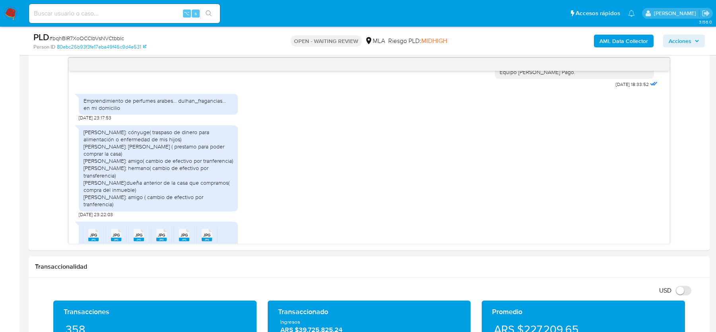
scroll to position [852, 0]
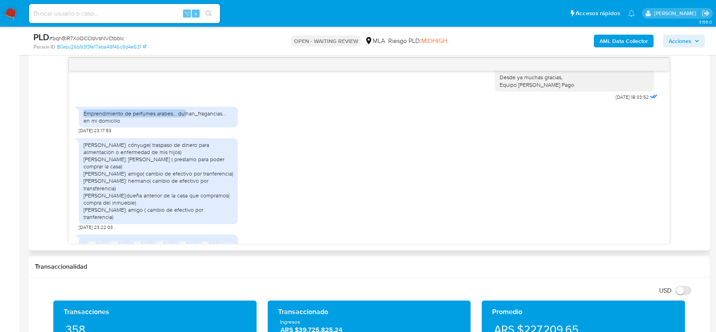
drag, startPoint x: 81, startPoint y: 128, endPoint x: 187, endPoint y: 128, distance: 105.7
click at [187, 127] on div "Emprendimiento de perfumes arabes... dulhan_fragancias... en mi domicilio" at bounding box center [158, 117] width 159 height 21
click at [187, 124] on div "Emprendimiento de perfumes arabes... dulhan_fragancias... en mi domicilio" at bounding box center [157, 117] width 149 height 14
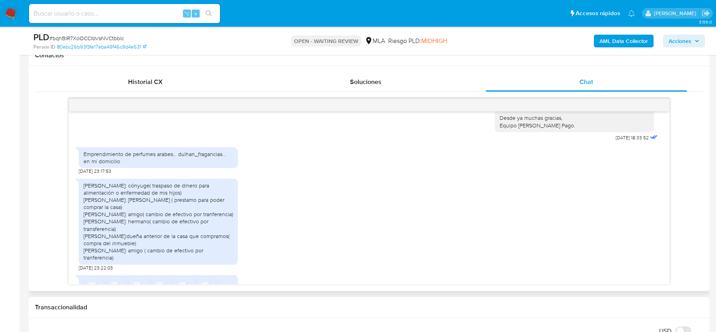
scroll to position [370, 0]
click at [124, 15] on input at bounding box center [124, 13] width 191 height 10
paste input "x0XsDoYLwMWBfwL57kIUffbZ"
type input "x0XsDoYLwMWBfwL57kIUffbZ"
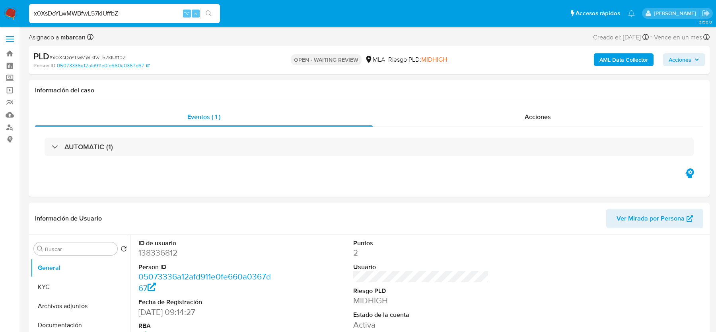
select select "10"
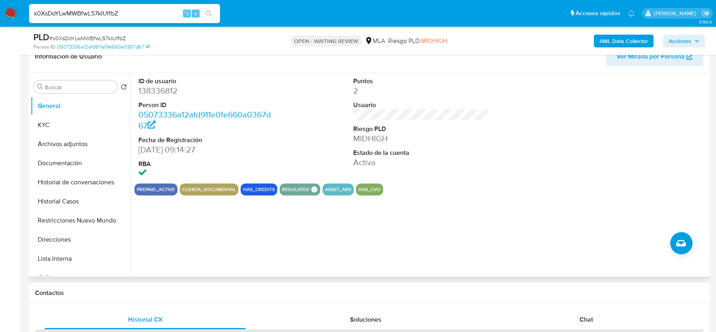
scroll to position [174, 0]
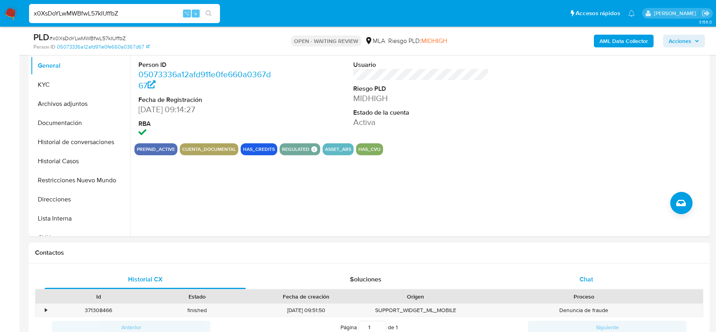
click at [578, 283] on div "Chat" at bounding box center [585, 279] width 201 height 19
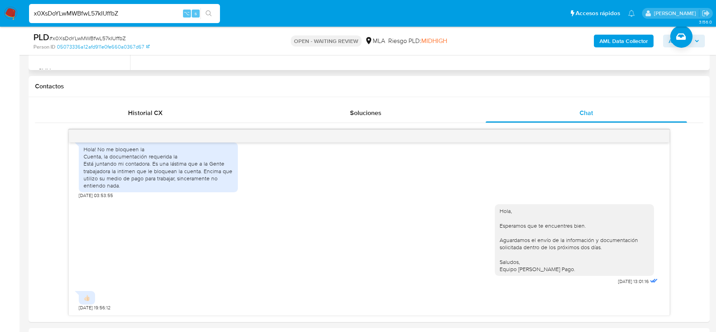
scroll to position [403, 0]
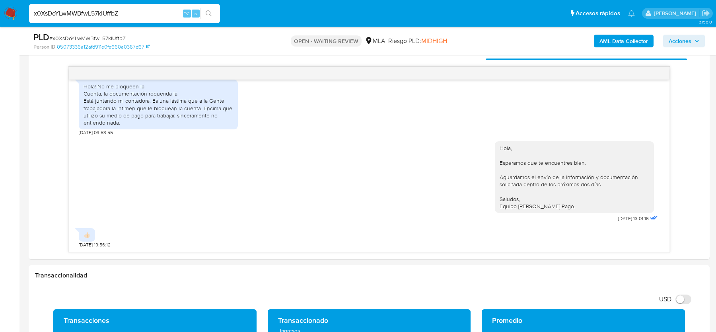
click at [113, 39] on span "# x0XsDoYLwMWBfwL57kIUffbZ" at bounding box center [87, 38] width 76 height 8
copy span "x0XsDoYLwMWBfwL57kIUffbZ"
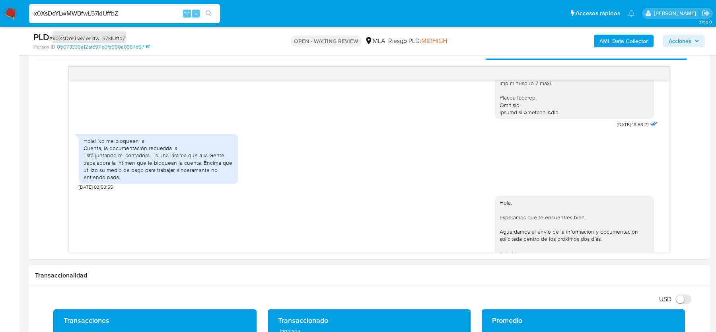
scroll to position [1160, 0]
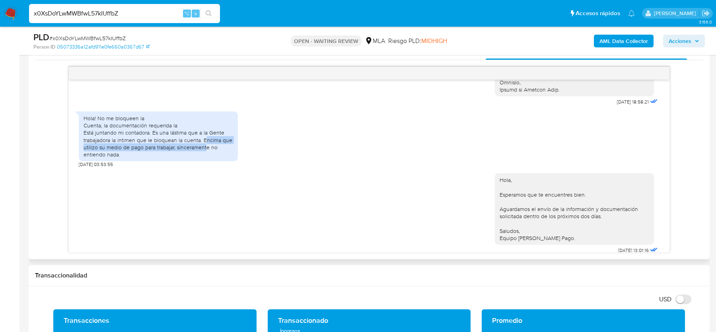
drag, startPoint x: 205, startPoint y: 162, endPoint x: 205, endPoint y: 169, distance: 7.2
click at [205, 158] on div "Hola! No me bloqueen la Cuenta, la documentación requerida la Está juntando mi …" at bounding box center [157, 135] width 149 height 43
click at [191, 161] on div "Hola! No me bloqueen la Cuenta, la documentación requerida la Está juntando mi …" at bounding box center [158, 136] width 159 height 50
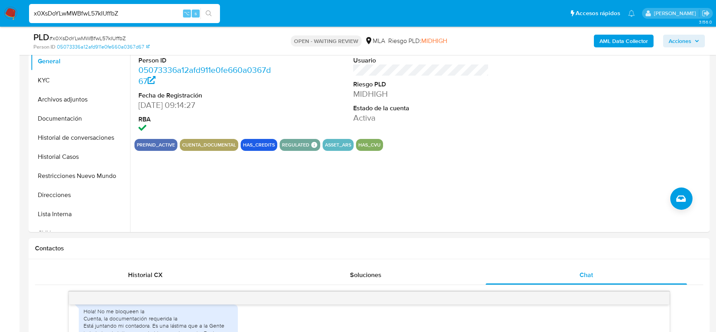
scroll to position [32, 0]
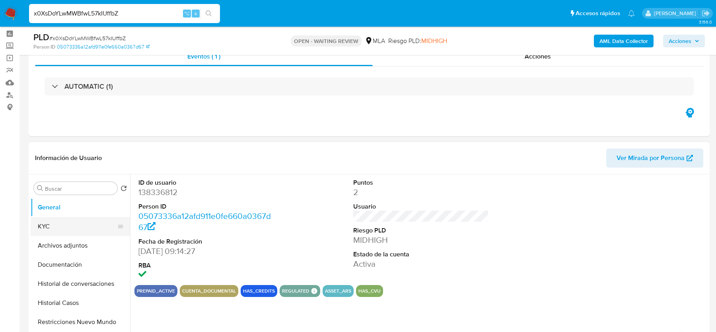
click at [53, 222] on button "KYC" at bounding box center [77, 226] width 93 height 19
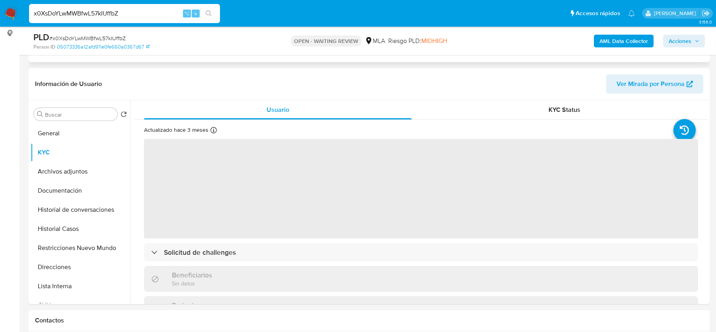
scroll to position [107, 0]
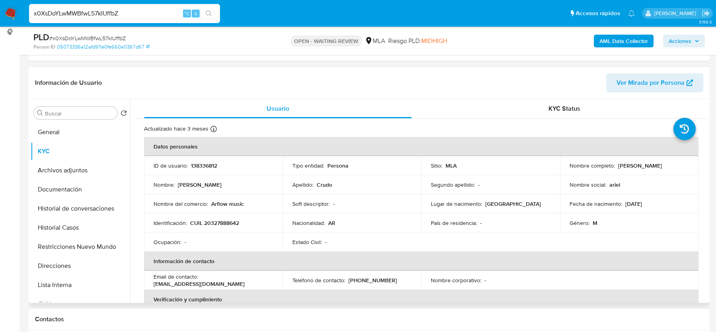
drag, startPoint x: 619, startPoint y: 165, endPoint x: 658, endPoint y: 165, distance: 38.6
click at [658, 165] on p "[PERSON_NAME]" at bounding box center [640, 165] width 44 height 7
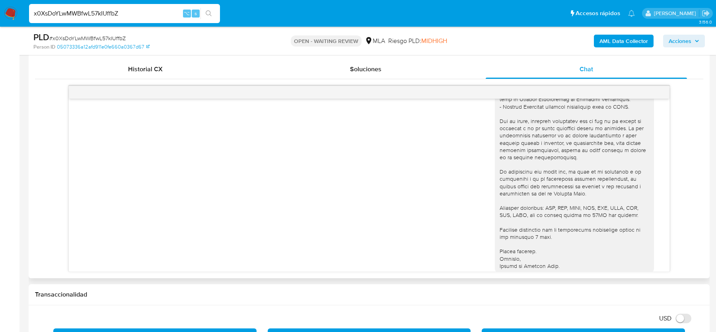
scroll to position [1011, 0]
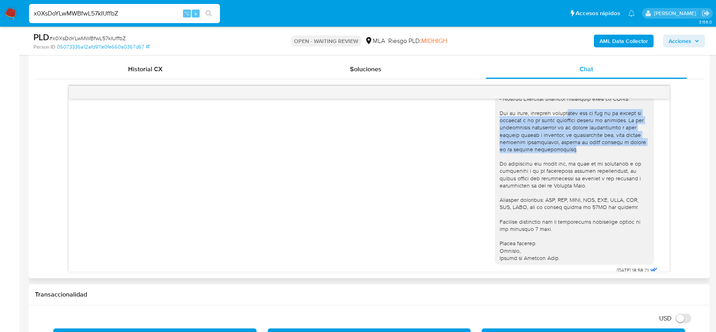
drag, startPoint x: 567, startPoint y: 137, endPoint x: 570, endPoint y: 173, distance: 36.7
click at [570, 173] on div "Estimado, Gracias por tu respuesta. Al respecto, ¿podrías enviarnos lo siguient…" at bounding box center [573, 0] width 149 height 521
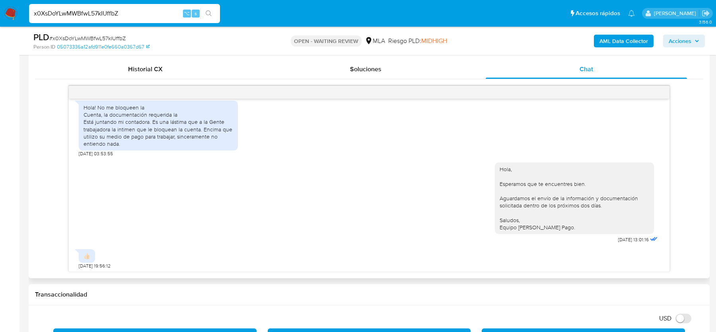
scroll to position [1214, 0]
